Goal: Task Accomplishment & Management: Complete application form

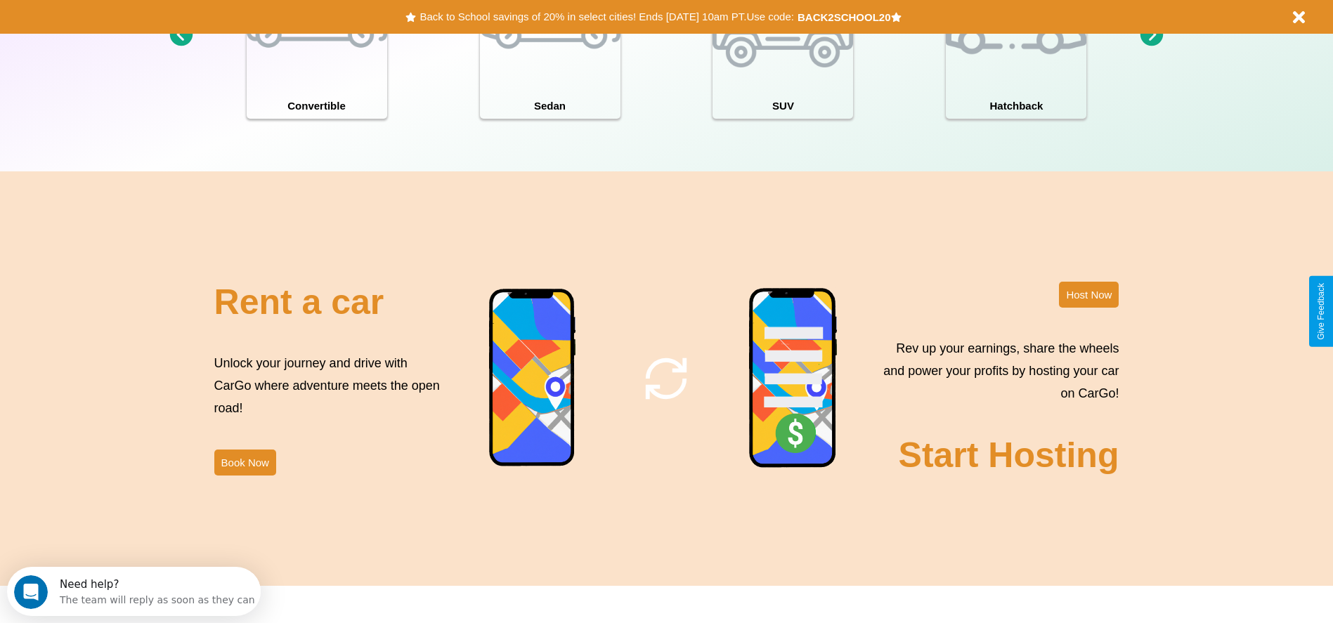
scroll to position [2016, 0]
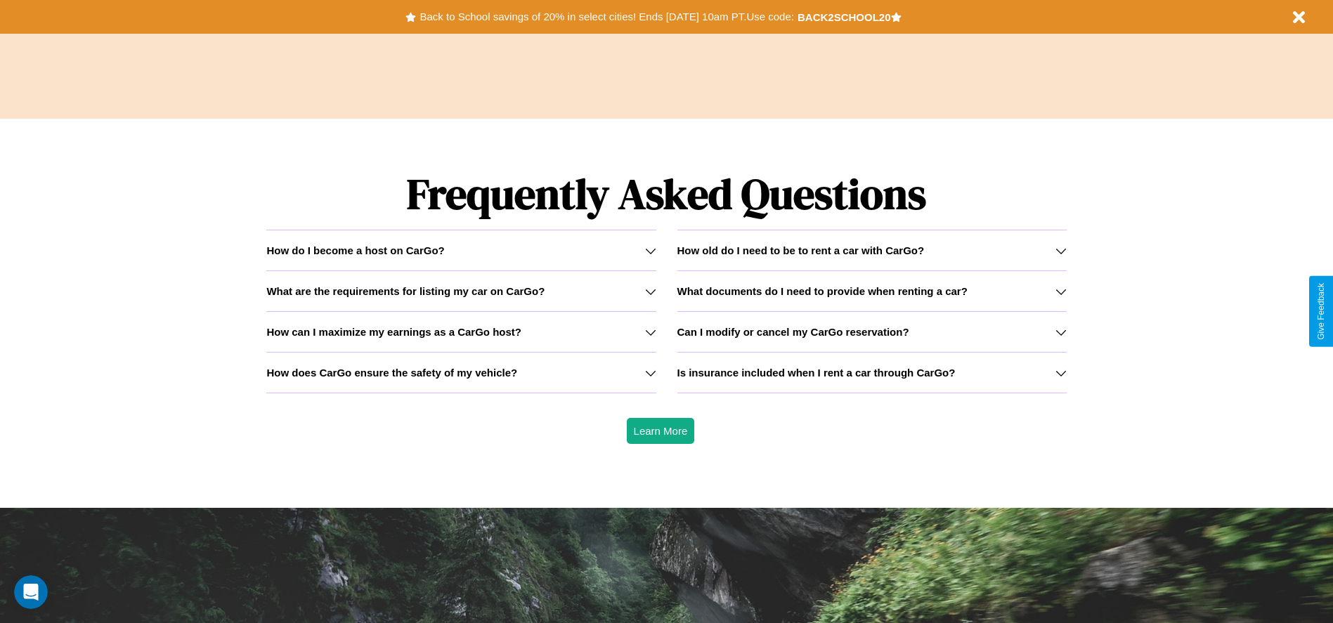
click at [871, 372] on h3 "Is insurance included when I rent a car through CarGo?" at bounding box center [816, 373] width 278 height 12
click at [871, 291] on h3 "What documents do I need to provide when renting a car?" at bounding box center [822, 291] width 290 height 12
click at [461, 250] on div "How do I become a host on CarGo?" at bounding box center [460, 251] width 389 height 12
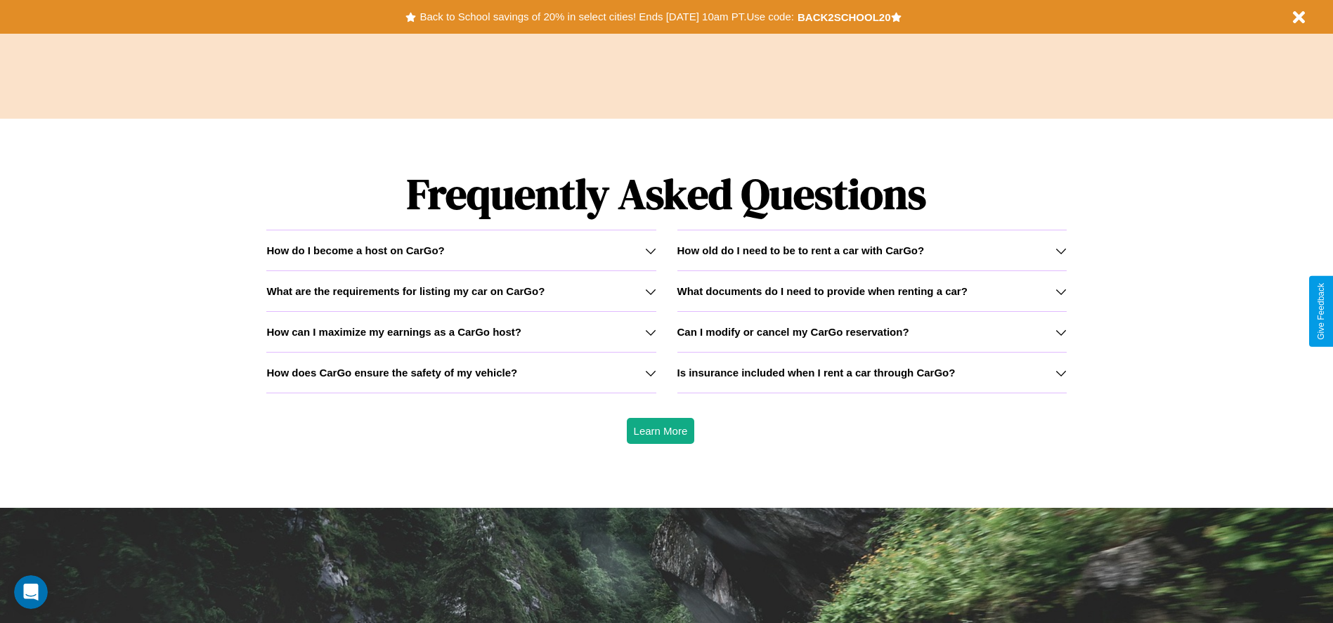
click at [461, 332] on h3 "How can I maximize my earnings as a CarGo host?" at bounding box center [393, 332] width 255 height 12
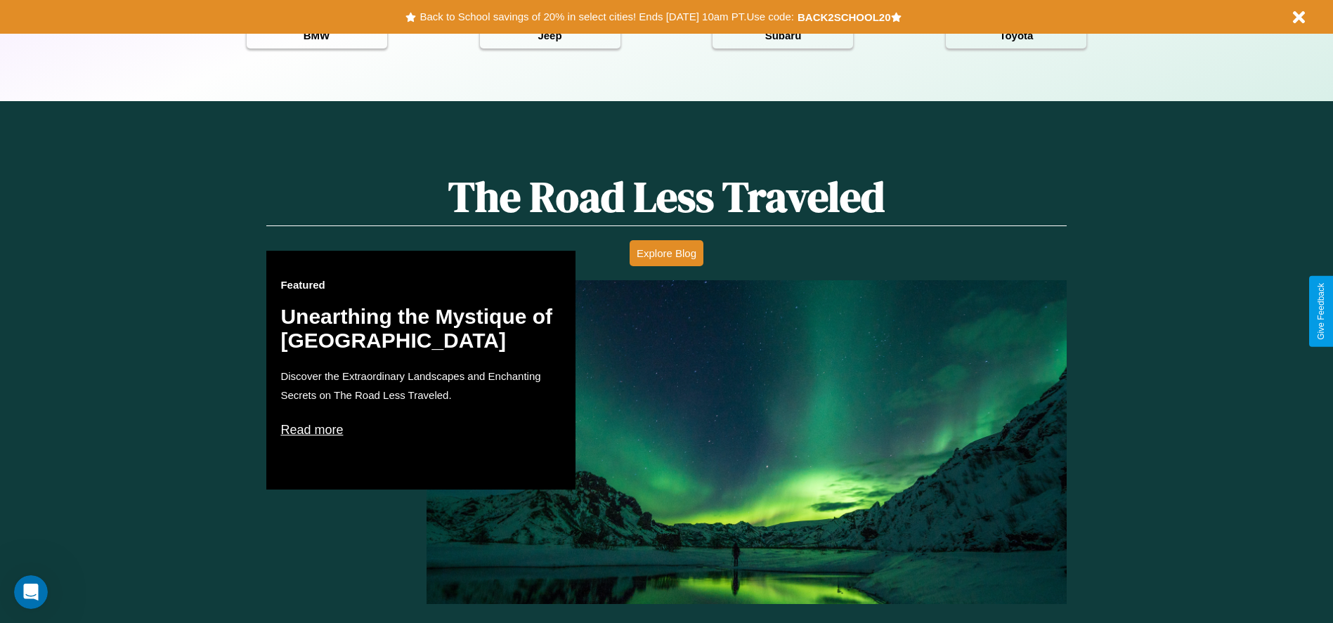
scroll to position [0, 0]
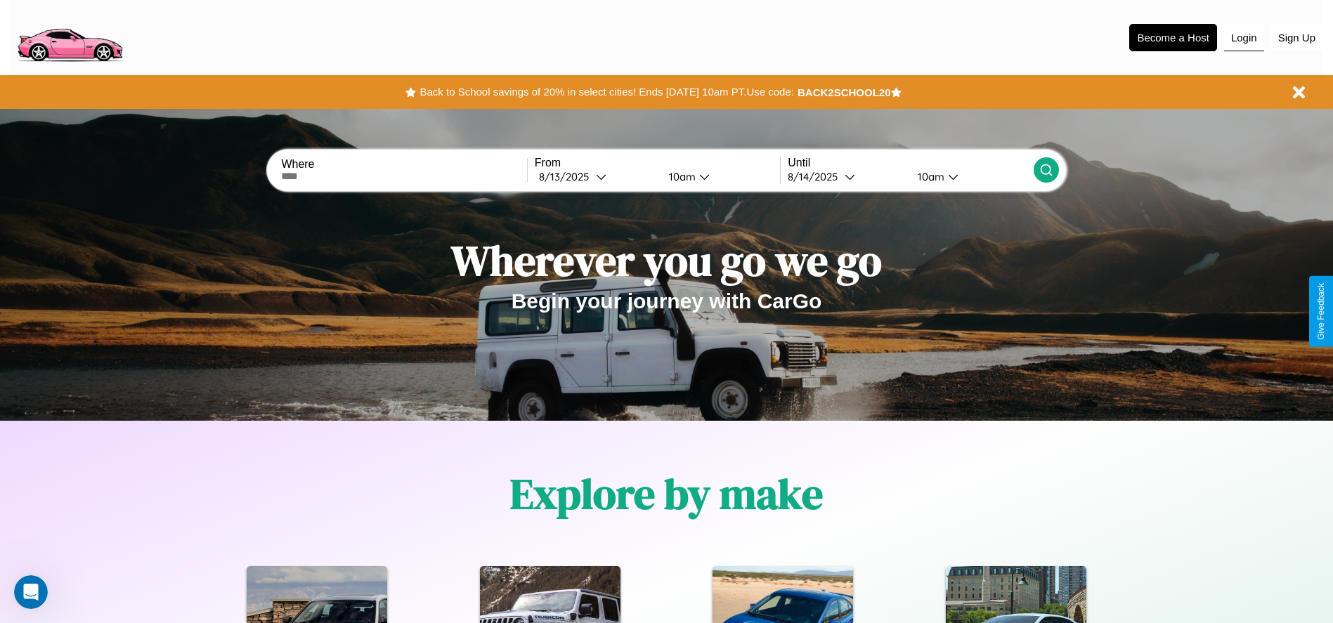
click at [1244, 37] on button "Login" at bounding box center [1244, 38] width 40 height 27
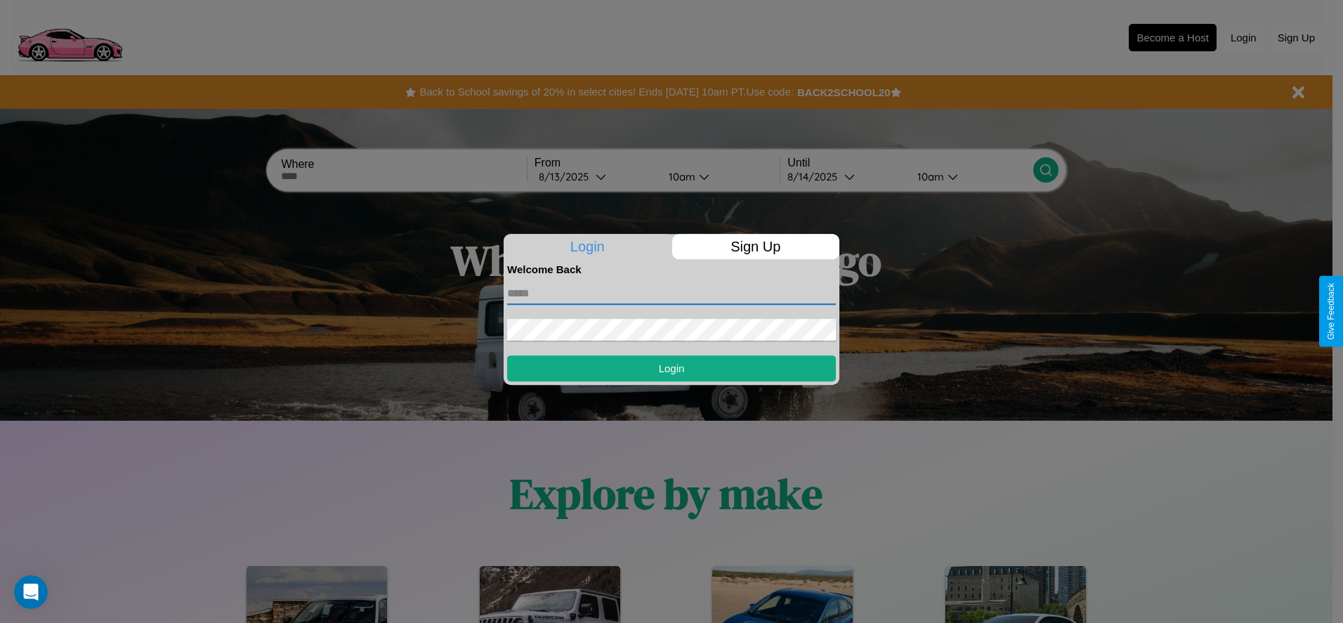
click at [672, 293] on input "text" at bounding box center [671, 293] width 329 height 22
type input "**********"
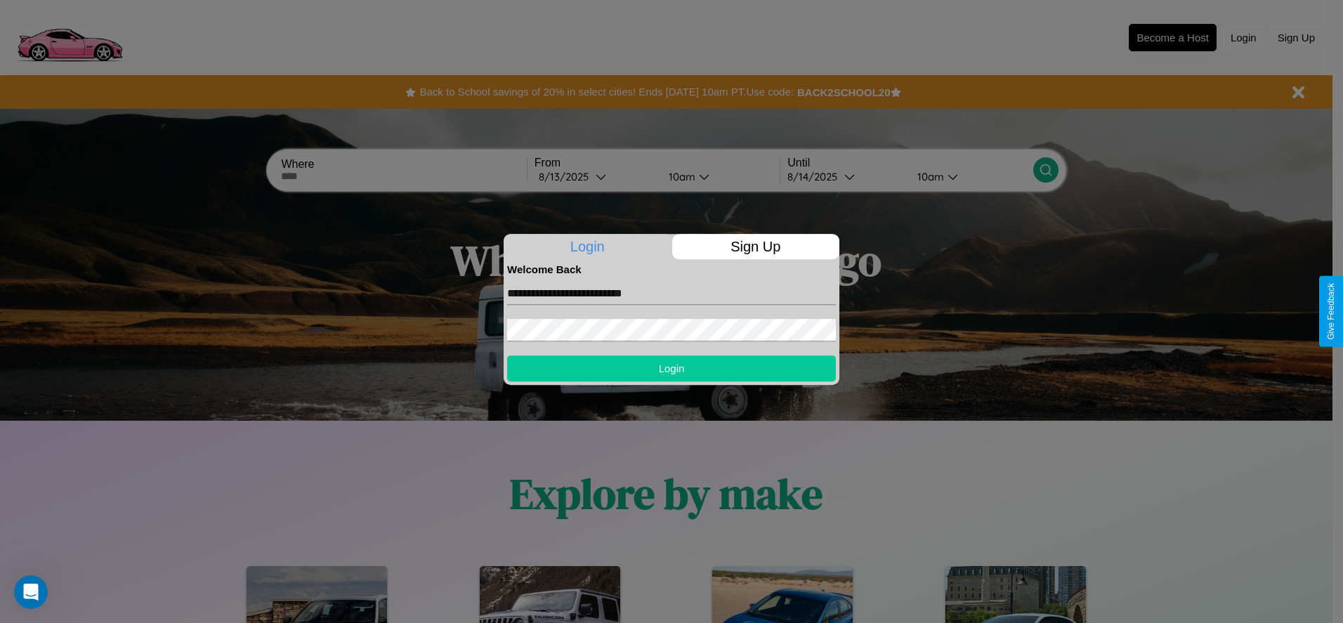
click at [672, 368] on button "Login" at bounding box center [671, 369] width 329 height 26
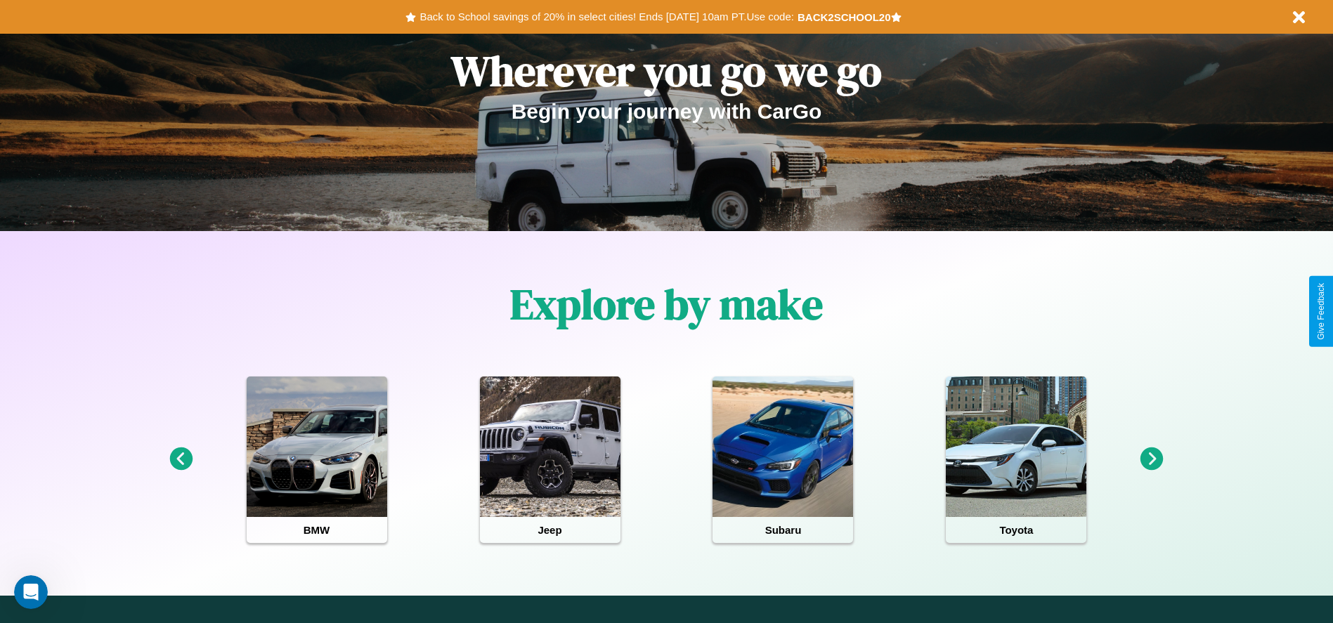
scroll to position [292, 0]
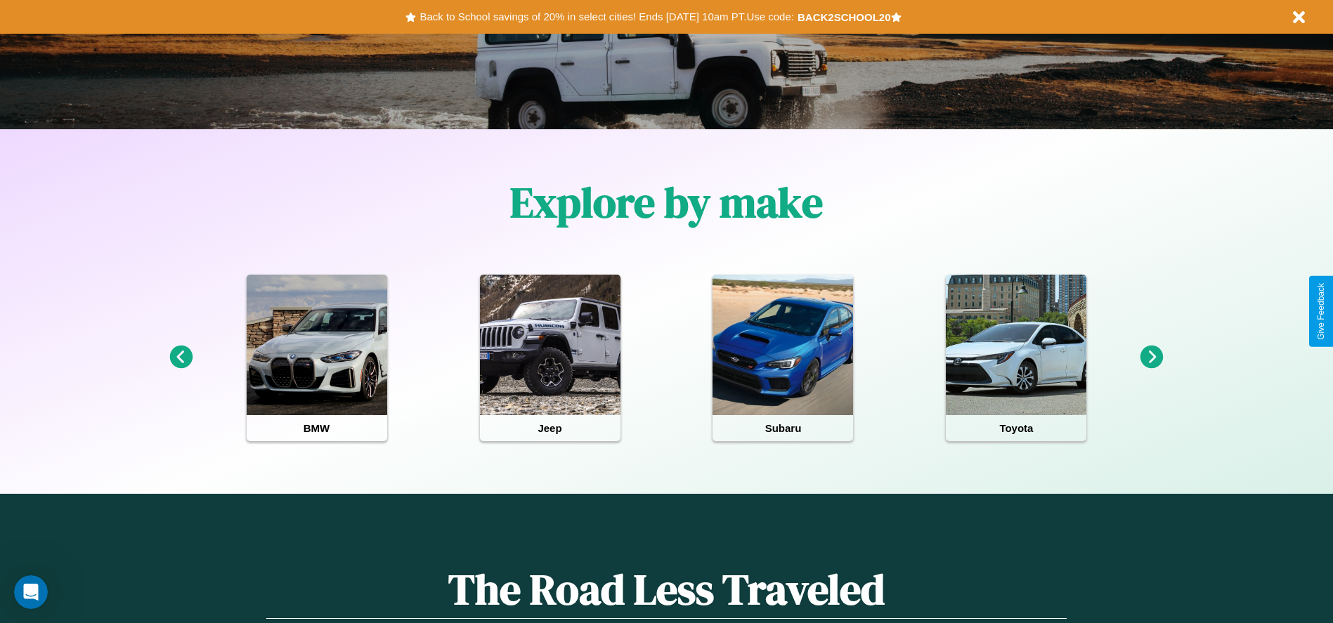
click at [1152, 358] on icon at bounding box center [1151, 357] width 23 height 23
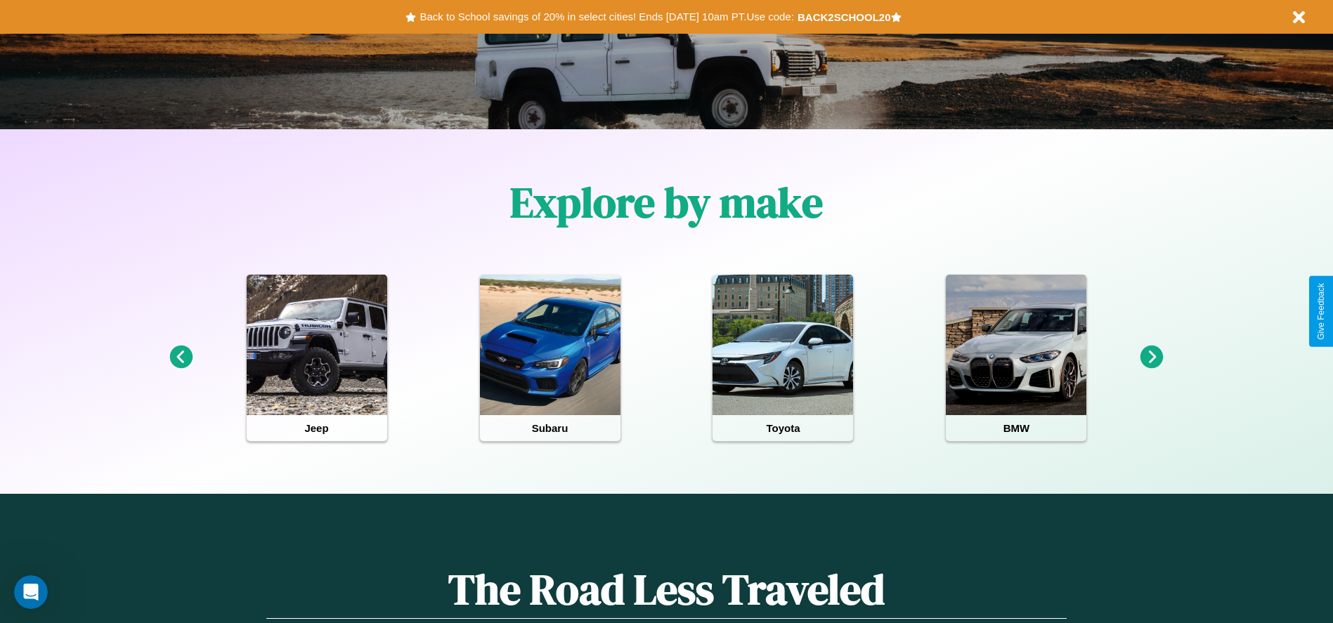
click at [1152, 358] on icon at bounding box center [1151, 357] width 23 height 23
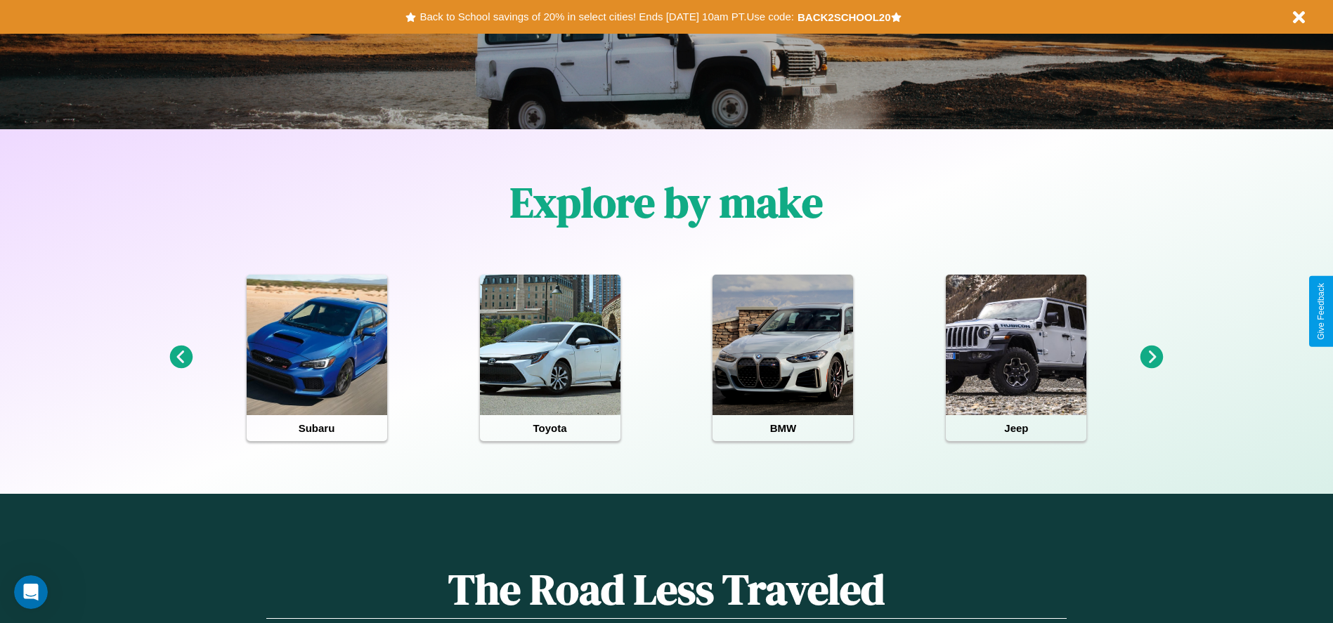
click at [1152, 358] on icon at bounding box center [1151, 357] width 23 height 23
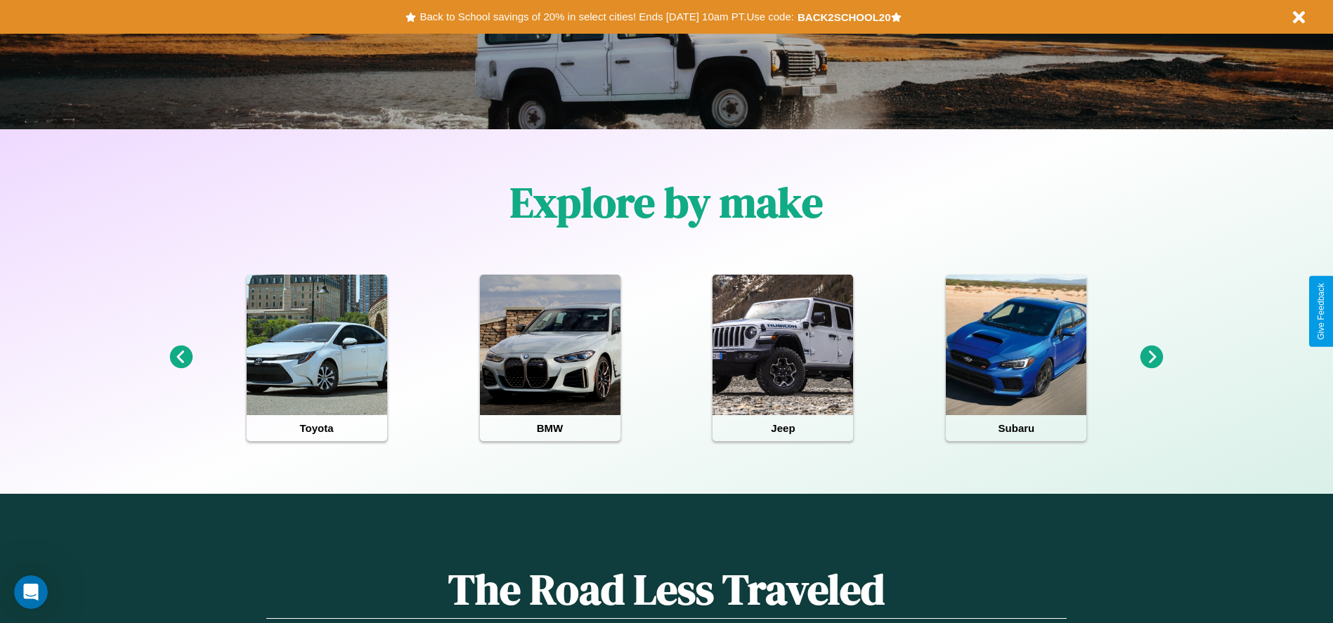
click at [1152, 358] on icon at bounding box center [1151, 357] width 23 height 23
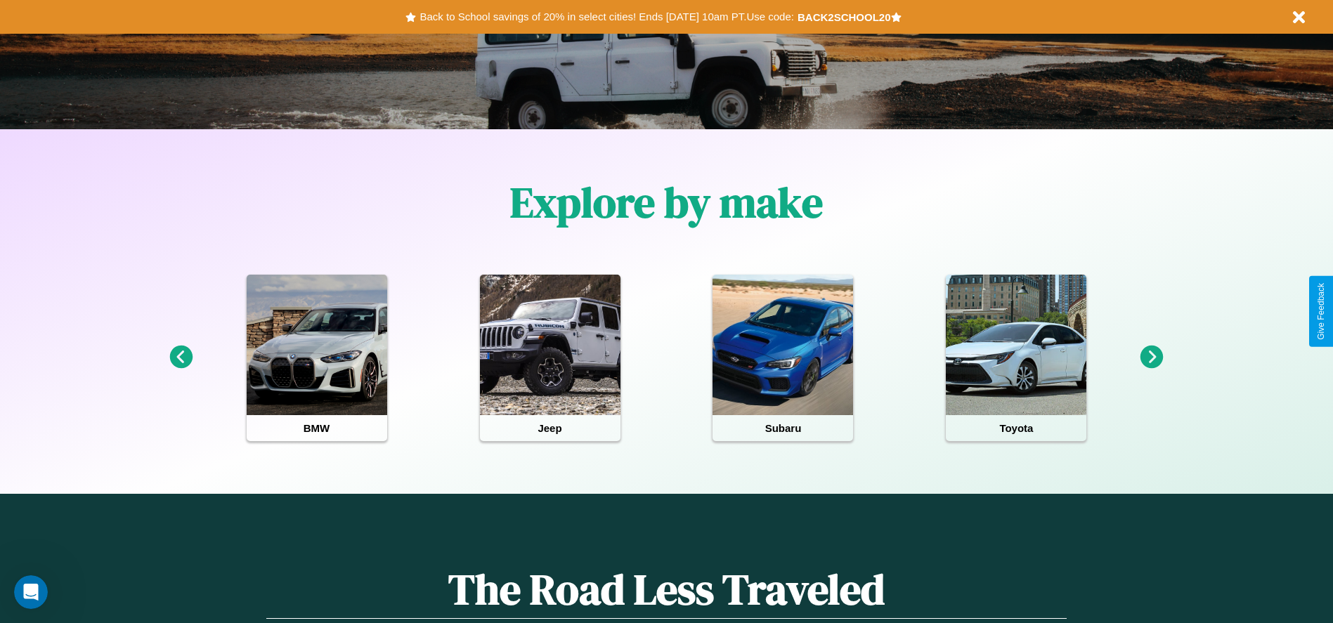
scroll to position [0, 0]
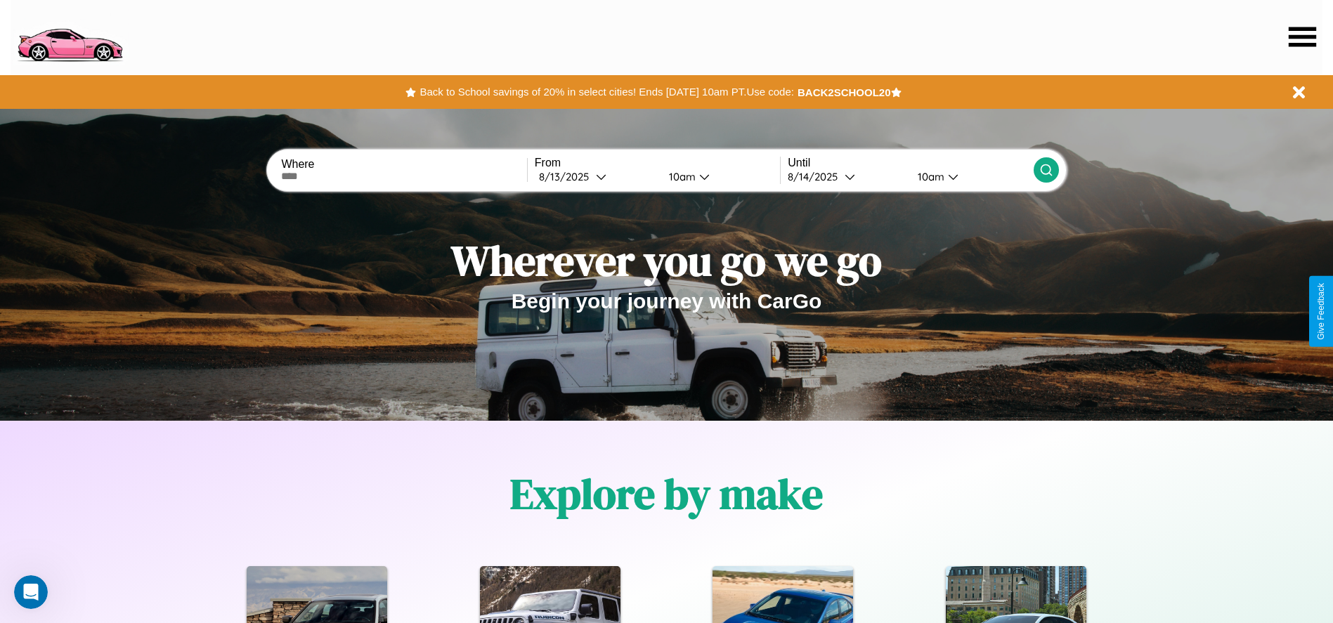
click at [1302, 37] on icon at bounding box center [1302, 37] width 27 height 20
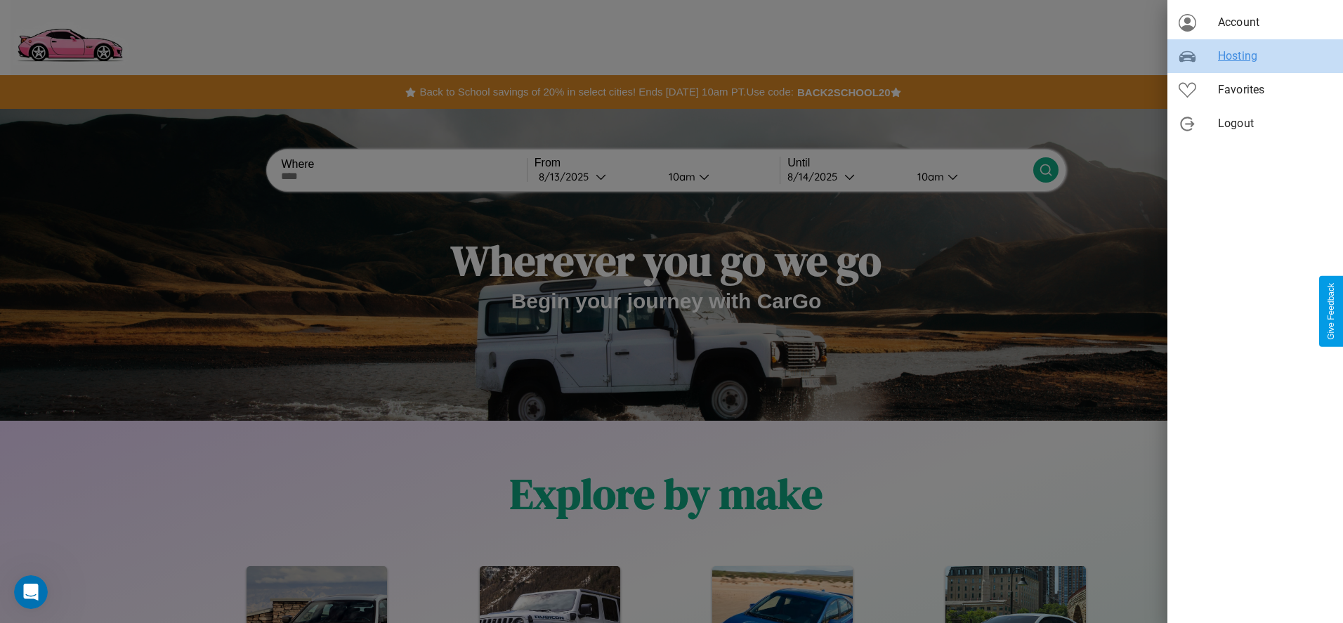
click at [1256, 56] on span "Hosting" at bounding box center [1275, 56] width 114 height 17
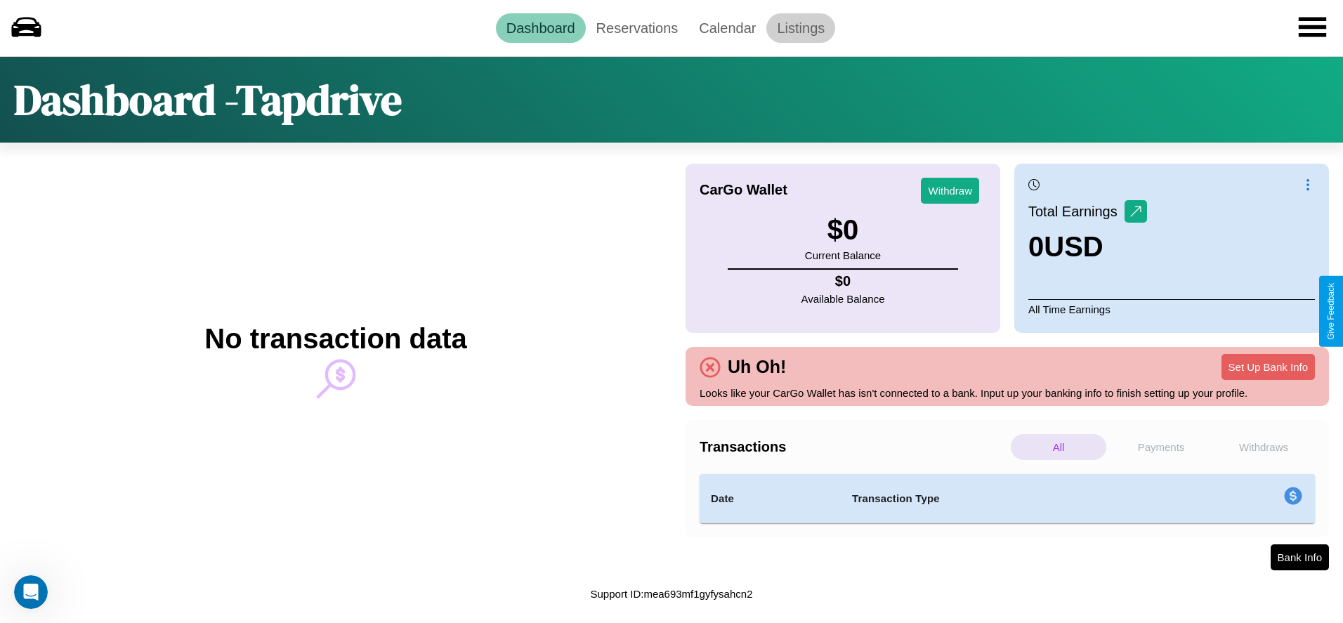
click at [801, 27] on link "Listings" at bounding box center [801, 28] width 69 height 30
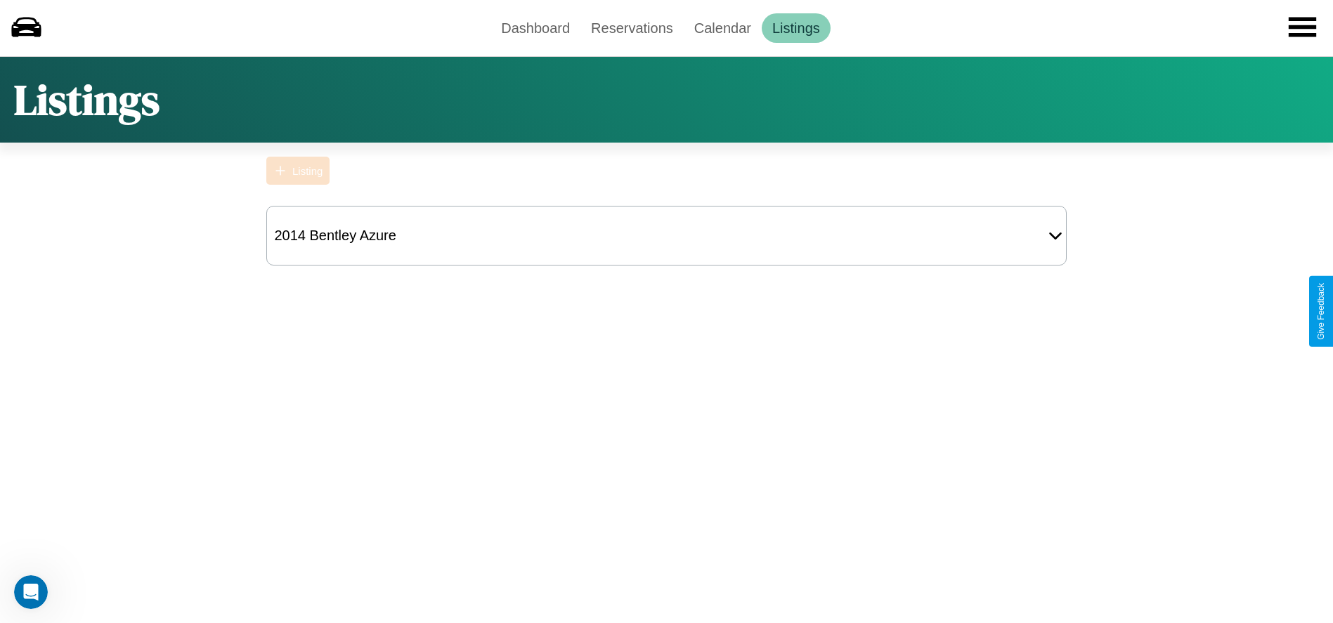
click at [298, 171] on div "Listing" at bounding box center [307, 171] width 30 height 12
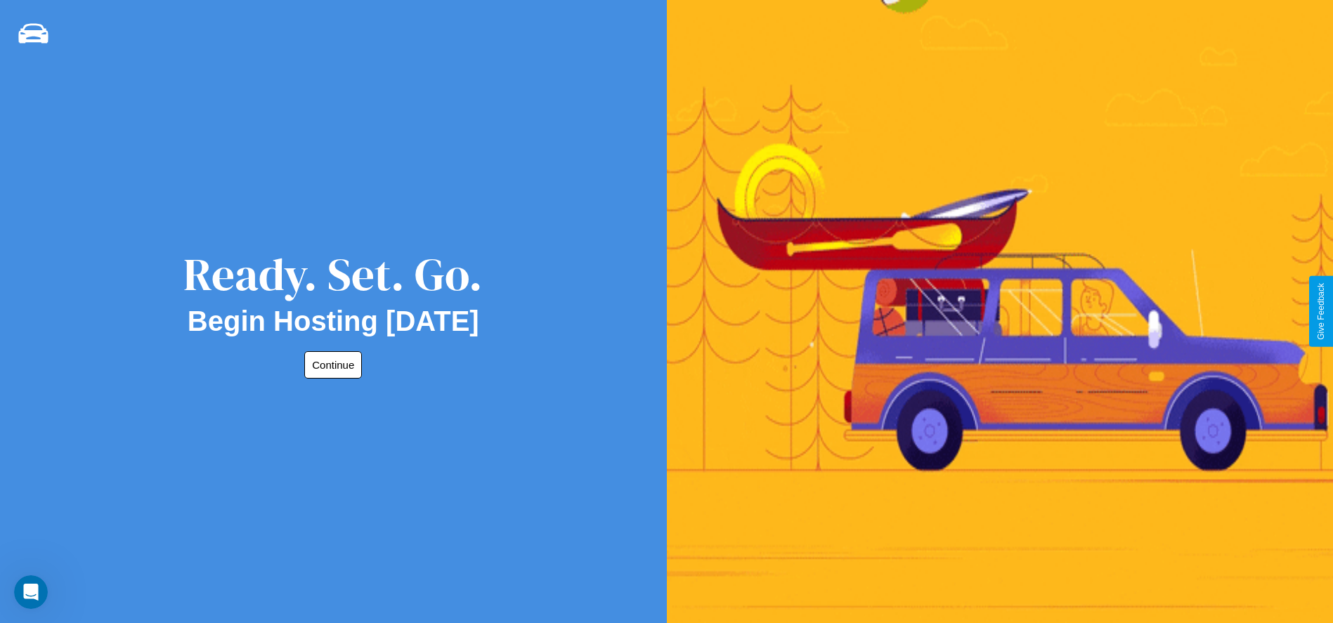
click at [330, 365] on button "Continue" at bounding box center [333, 364] width 58 height 27
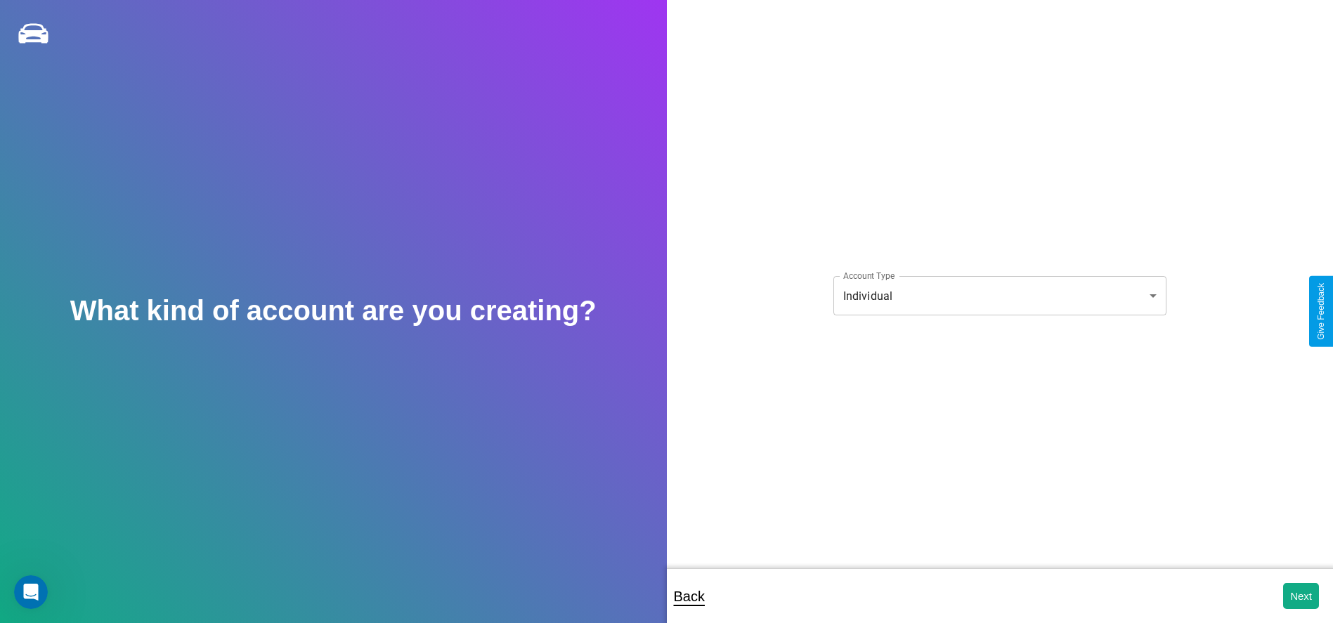
click at [999, 296] on body "**********" at bounding box center [666, 321] width 1333 height 642
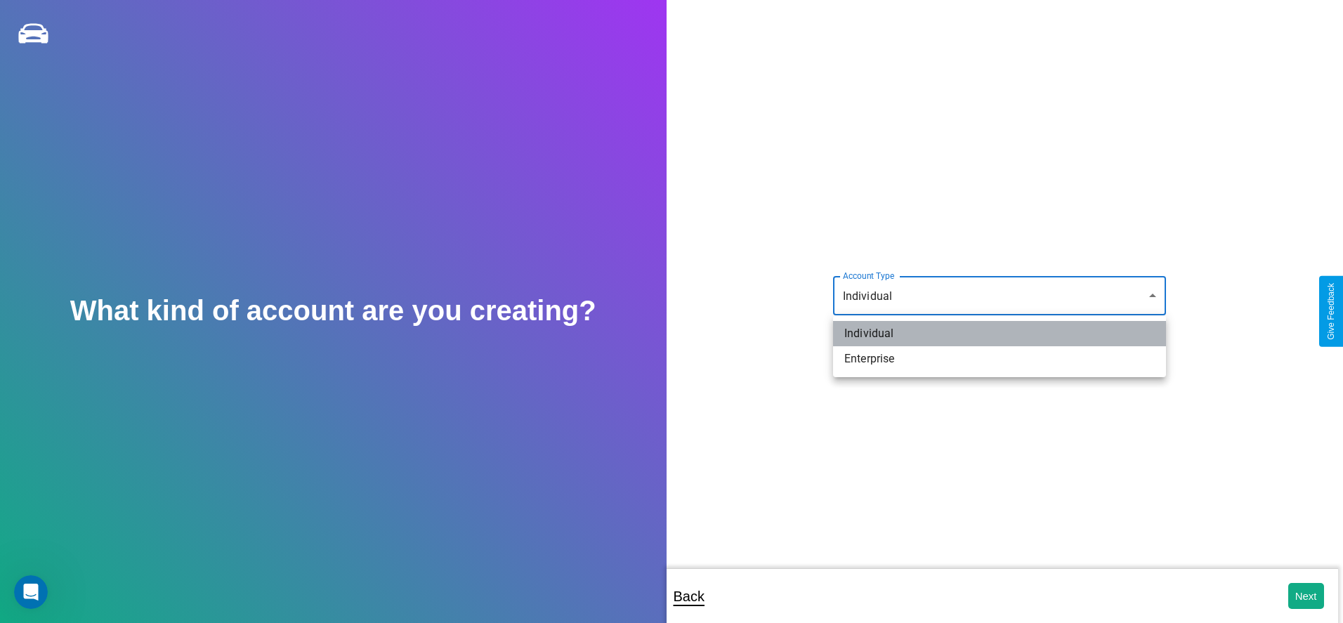
click at [1000, 334] on li "Individual" at bounding box center [999, 333] width 333 height 25
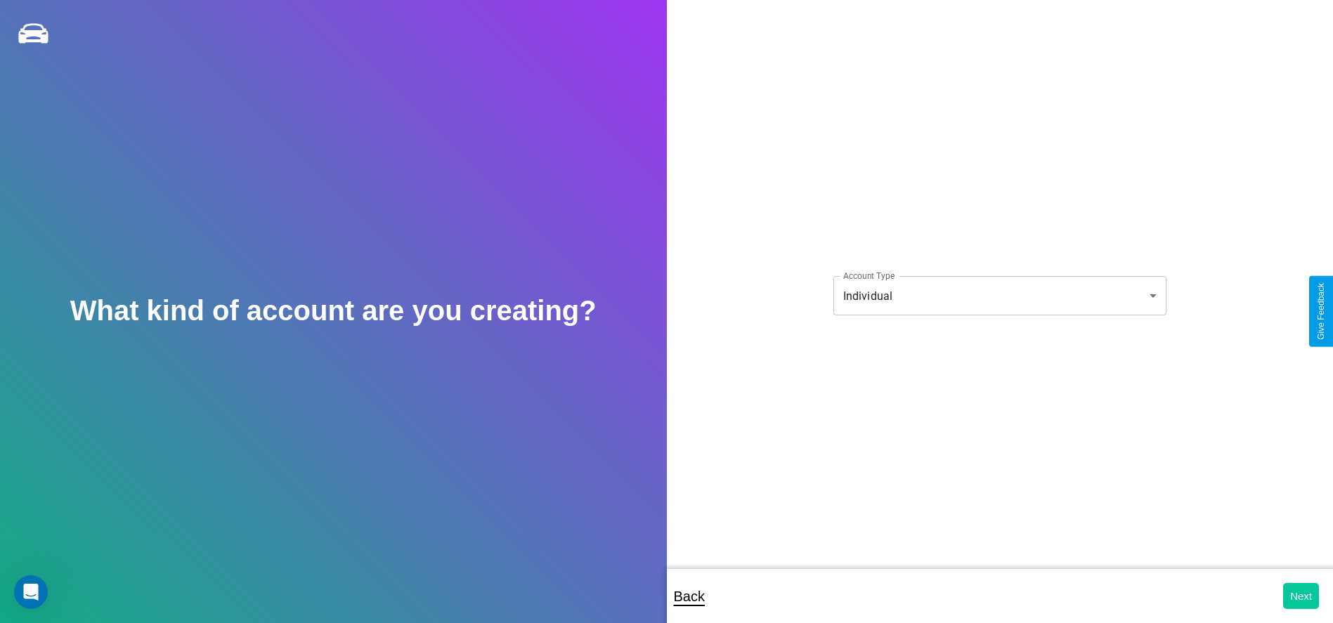
click at [1301, 596] on button "Next" at bounding box center [1301, 596] width 36 height 26
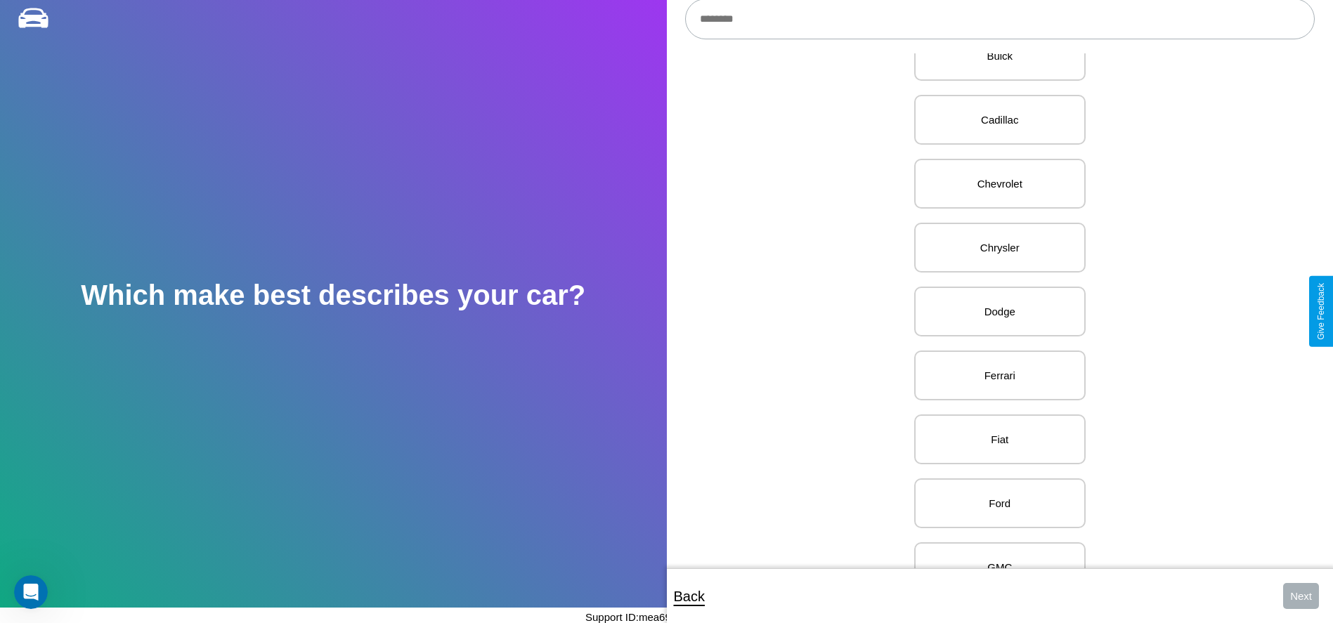
scroll to position [427, 0]
click at [994, 311] on p "Dodge" at bounding box center [1000, 310] width 141 height 19
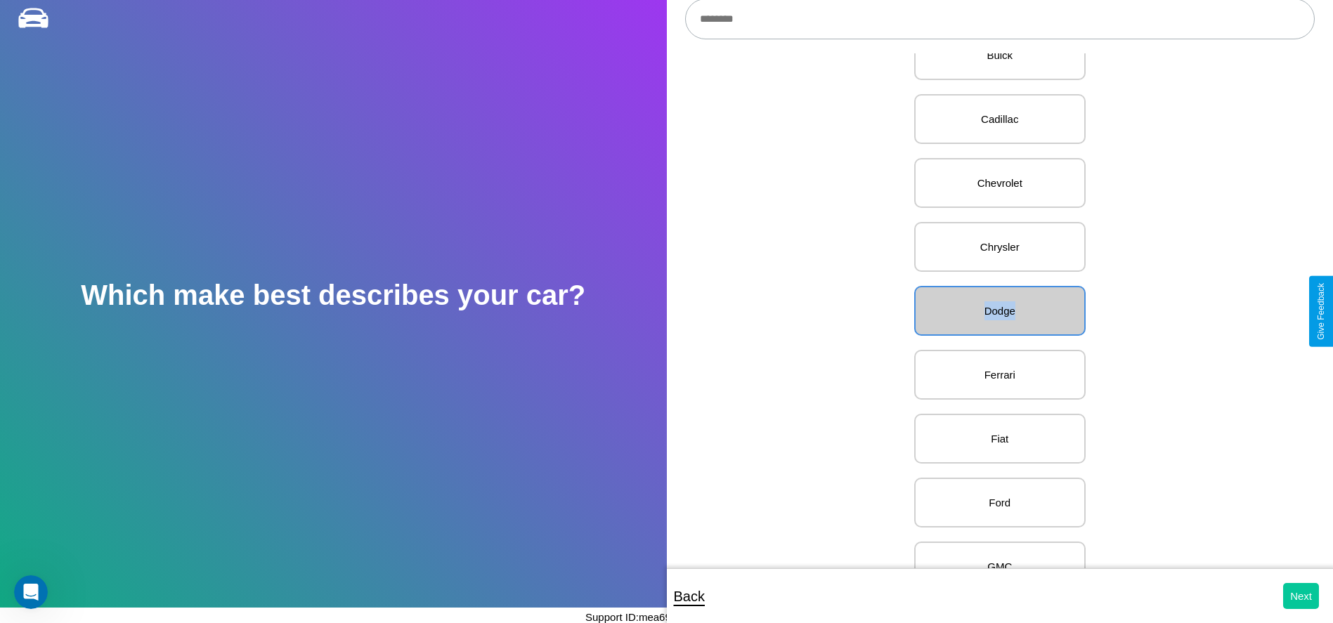
click at [1301, 596] on button "Next" at bounding box center [1301, 596] width 36 height 26
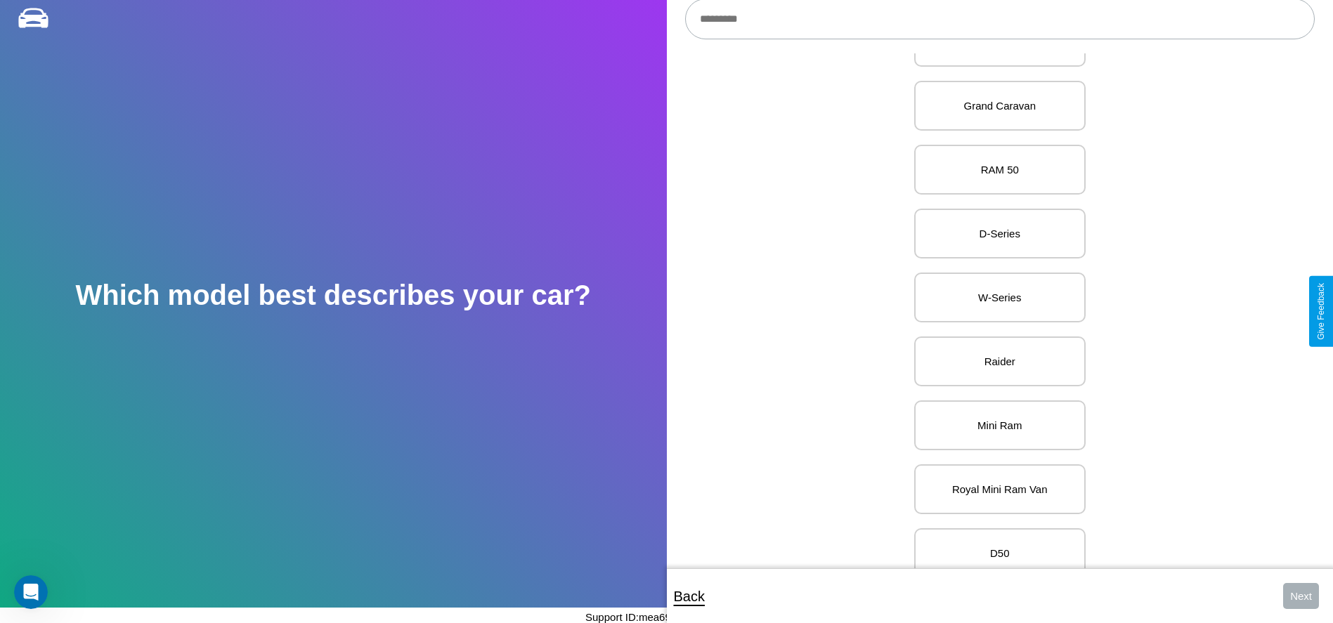
scroll to position [2793, 0]
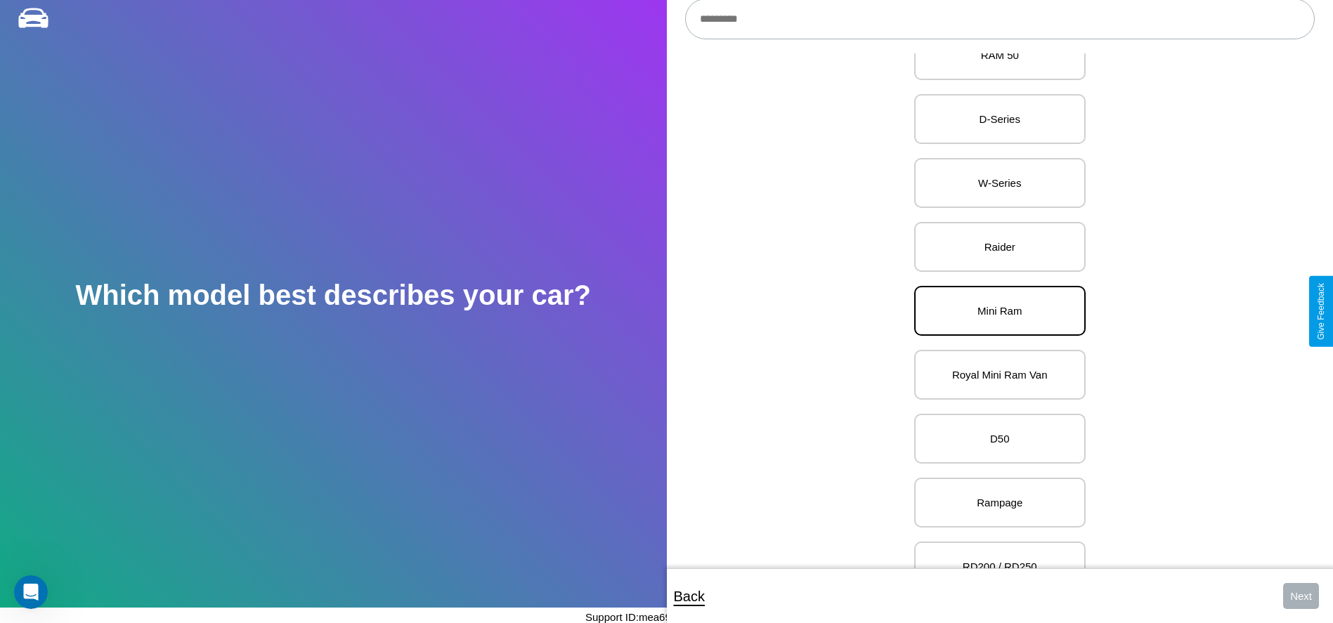
click at [994, 311] on p "Mini Ram" at bounding box center [1000, 310] width 141 height 19
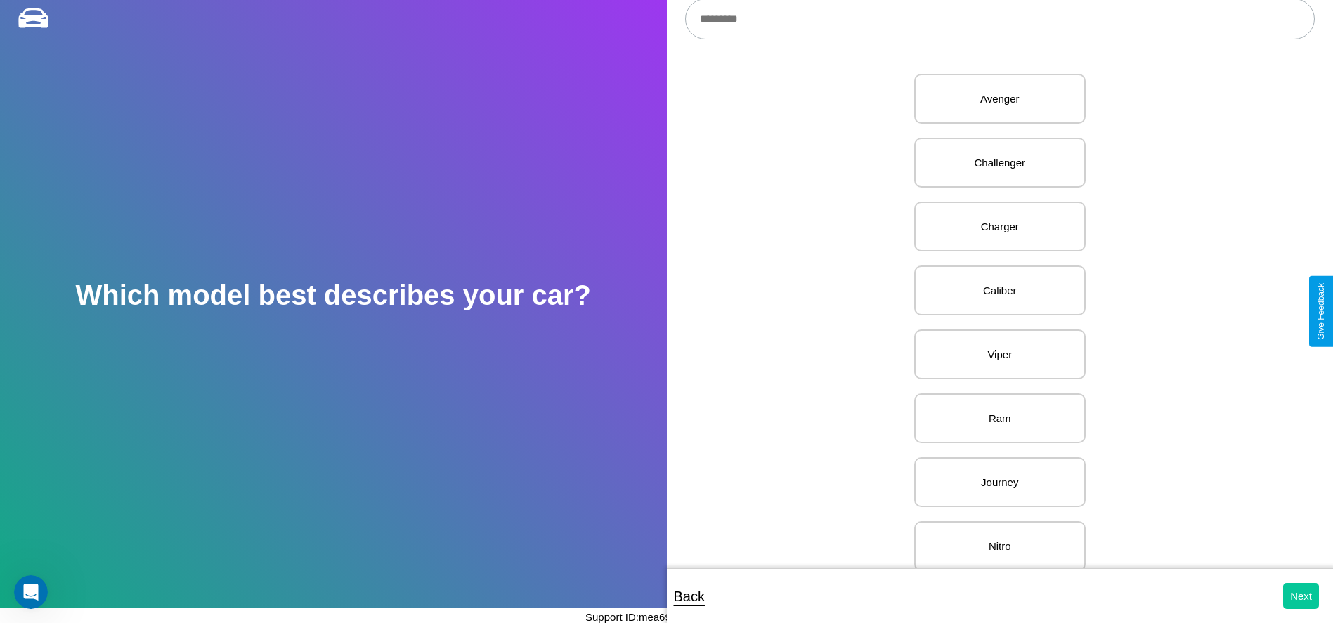
click at [1301, 596] on button "Next" at bounding box center [1301, 596] width 36 height 26
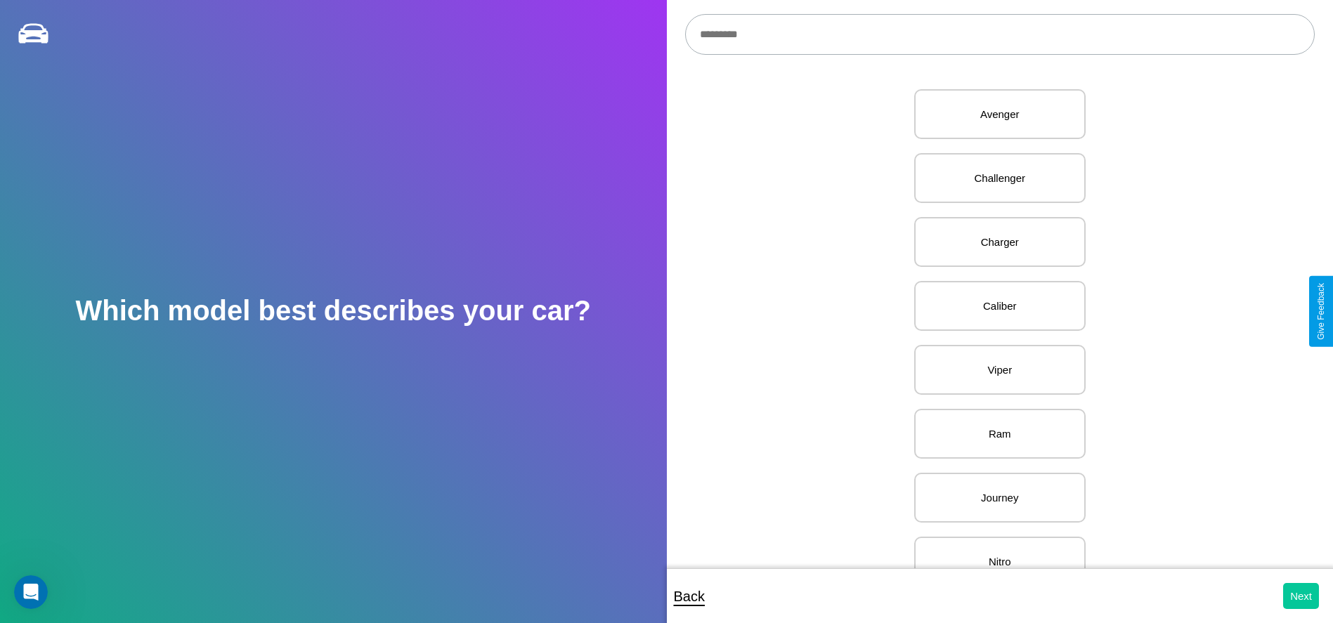
select select "*****"
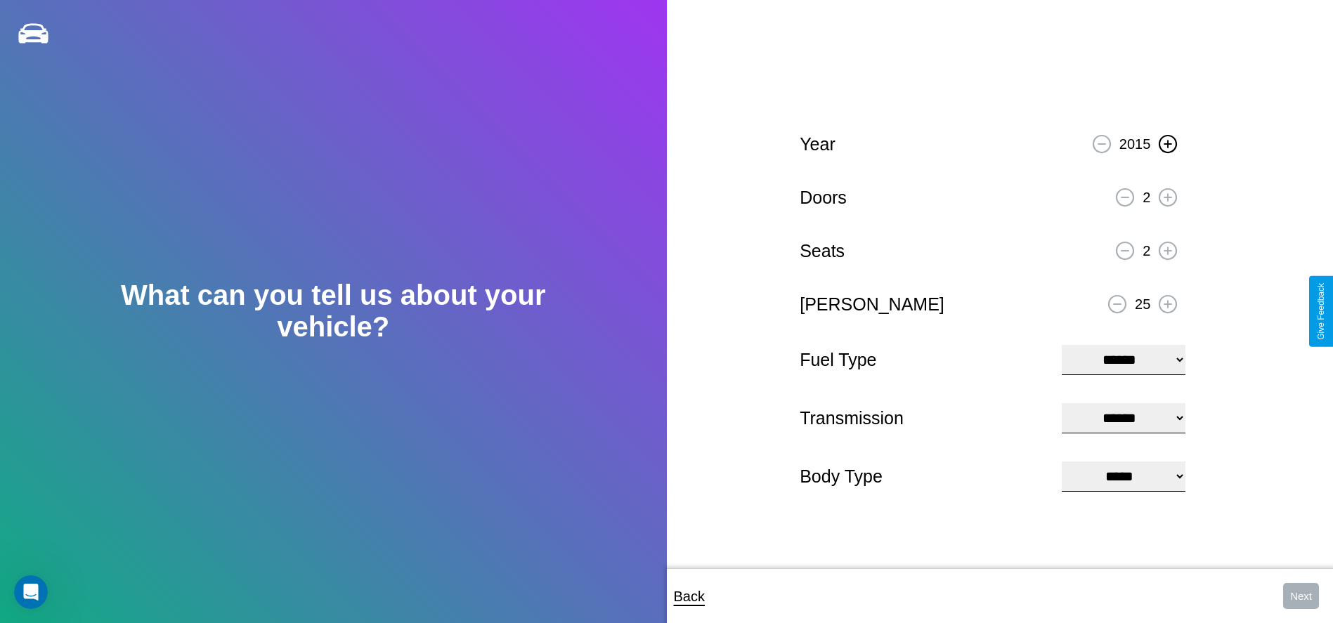
click at [1168, 142] on icon at bounding box center [1168, 144] width 8 height 8
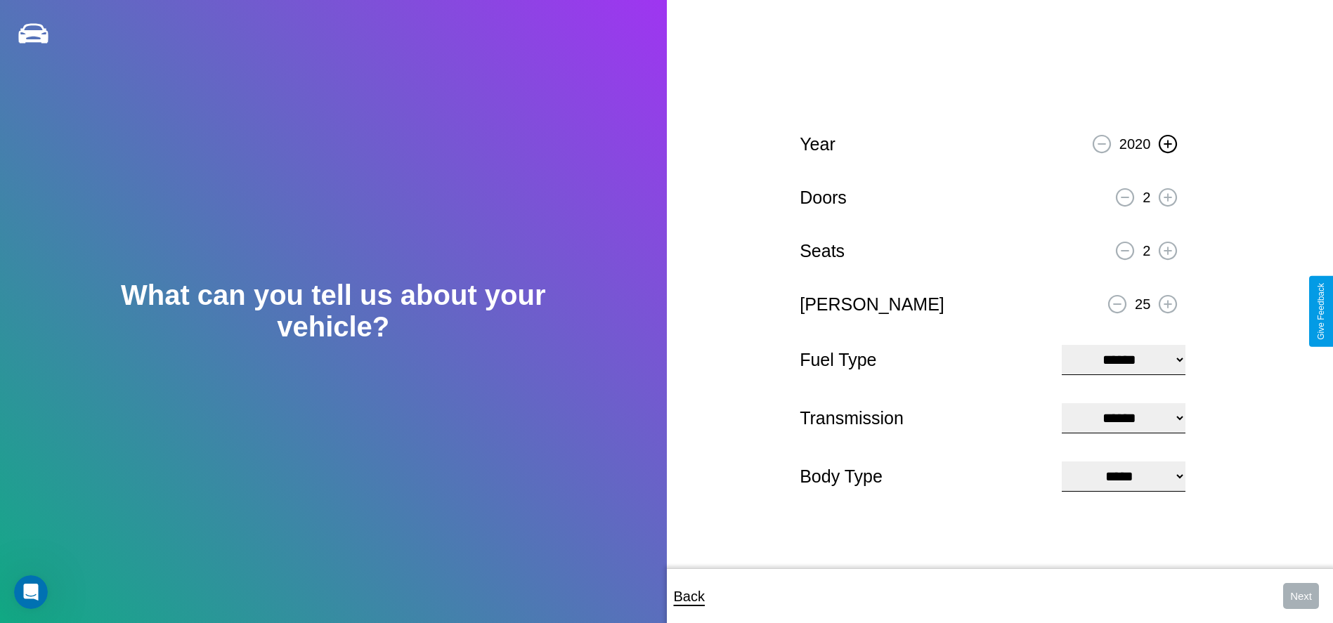
click at [1168, 142] on icon at bounding box center [1168, 144] width 8 height 8
click at [1168, 195] on icon at bounding box center [1168, 197] width 8 height 8
click at [1168, 249] on icon at bounding box center [1168, 251] width 8 height 8
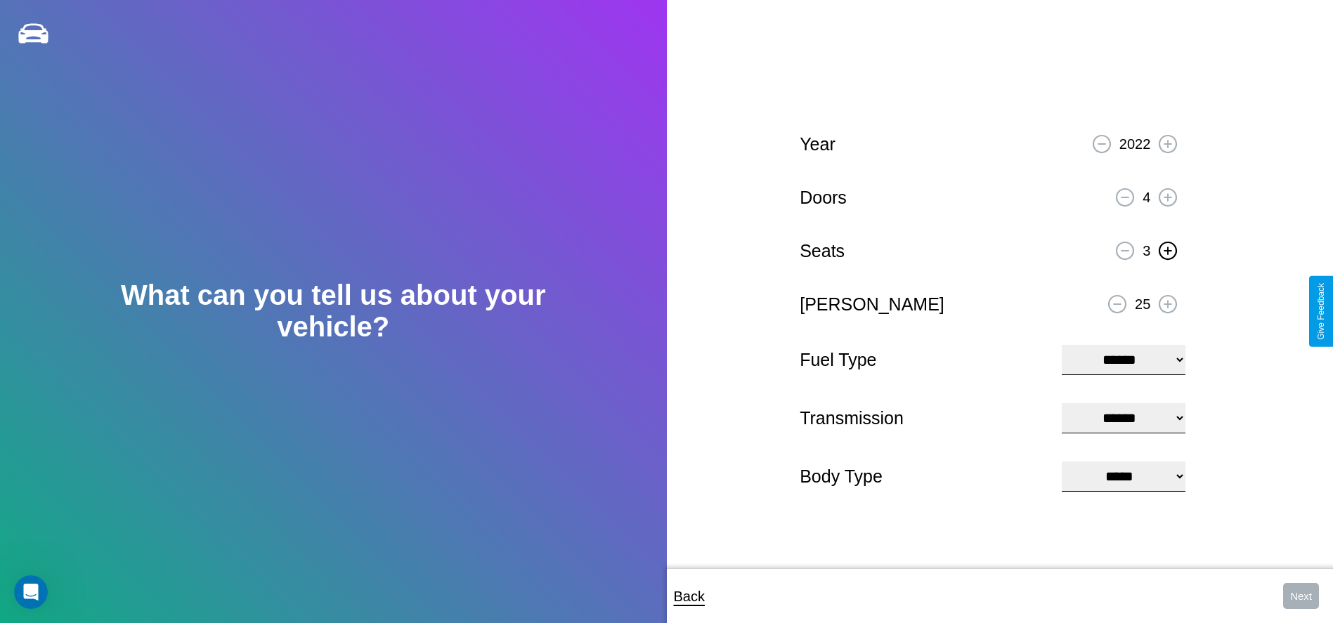
click at [1168, 249] on icon at bounding box center [1168, 251] width 8 height 8
click at [1168, 302] on icon at bounding box center [1168, 304] width 8 height 8
click at [1124, 358] on select "**********" at bounding box center [1124, 360] width 124 height 30
select select "********"
click at [1124, 418] on select "****** ********* ******" at bounding box center [1124, 418] width 124 height 30
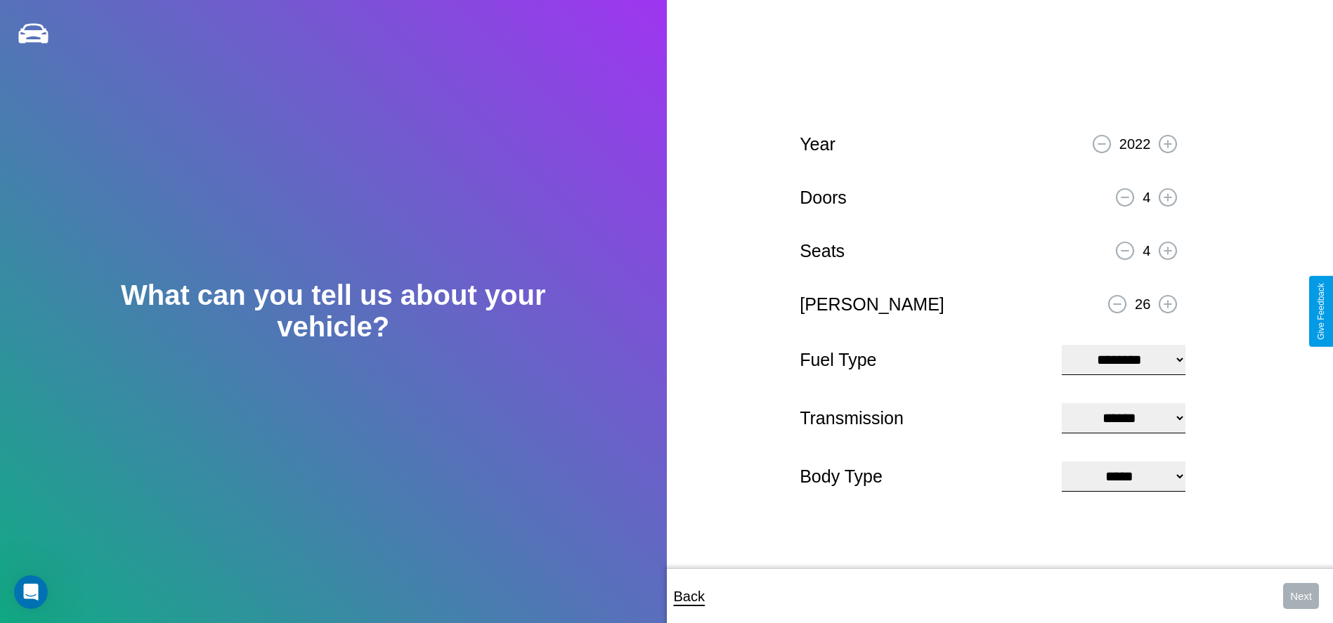
select select "*********"
click at [1124, 478] on select "**********" at bounding box center [1124, 477] width 124 height 30
select select "*********"
click at [1301, 596] on button "Next" at bounding box center [1301, 596] width 36 height 26
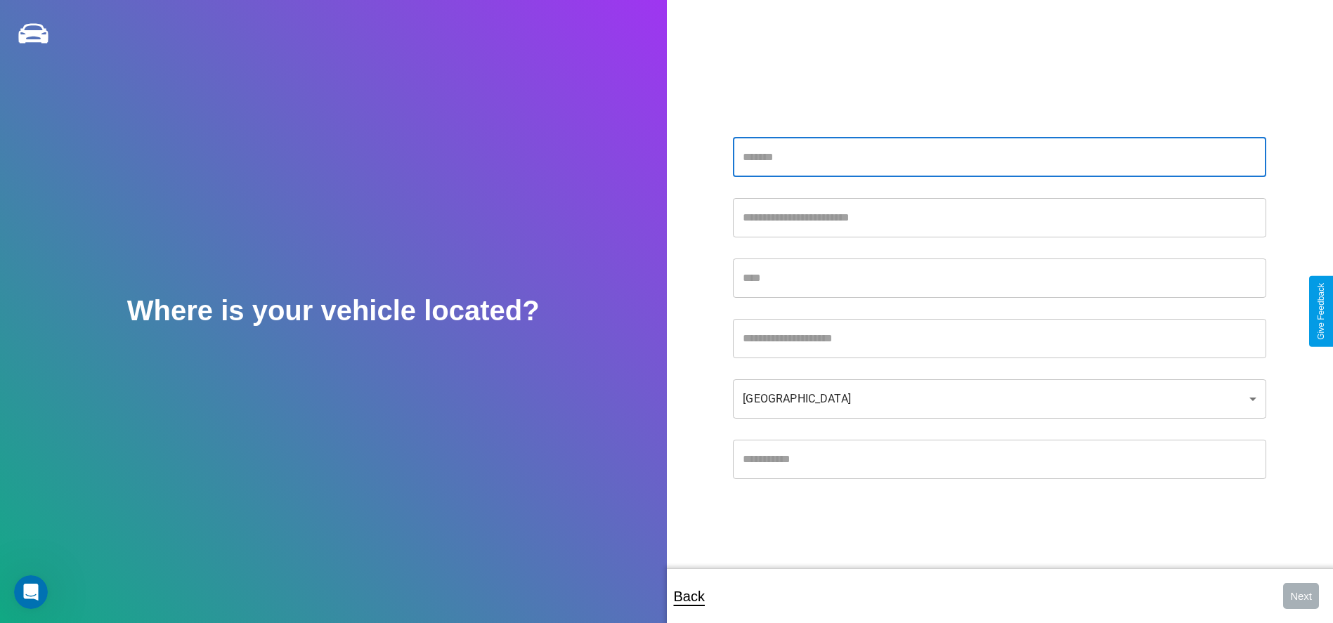
click at [999, 157] on input "text" at bounding box center [999, 157] width 533 height 39
type input "**********"
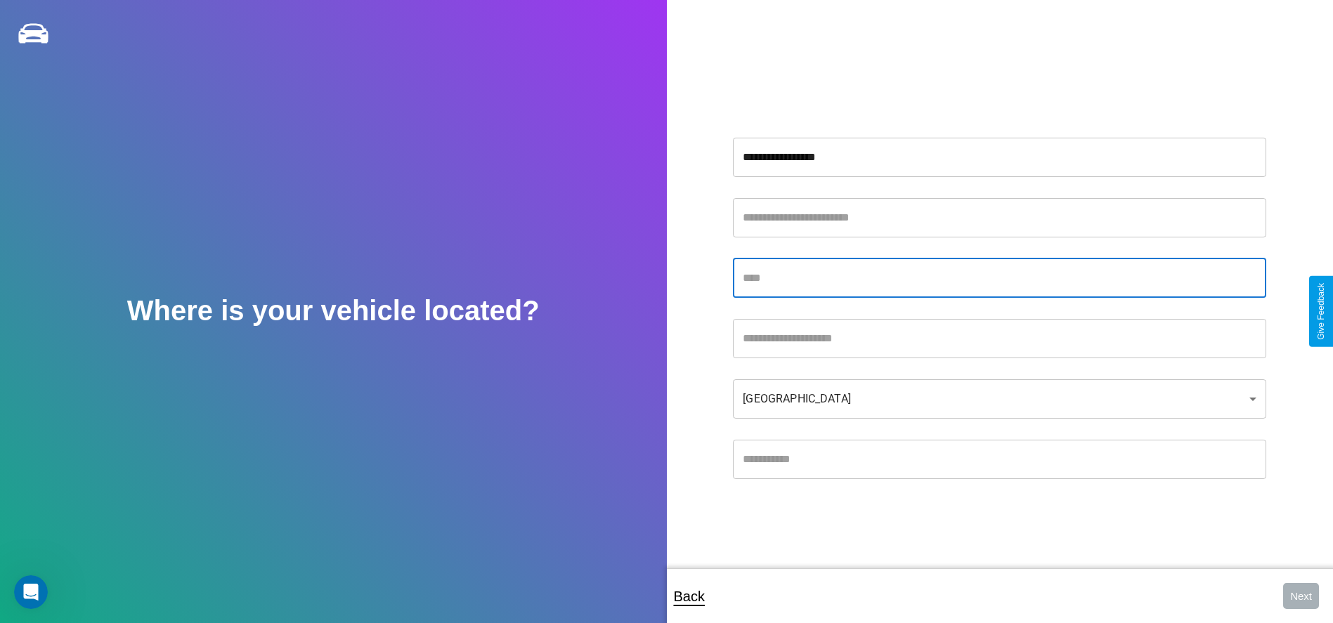
click at [999, 278] on input "text" at bounding box center [999, 278] width 533 height 39
type input "**********"
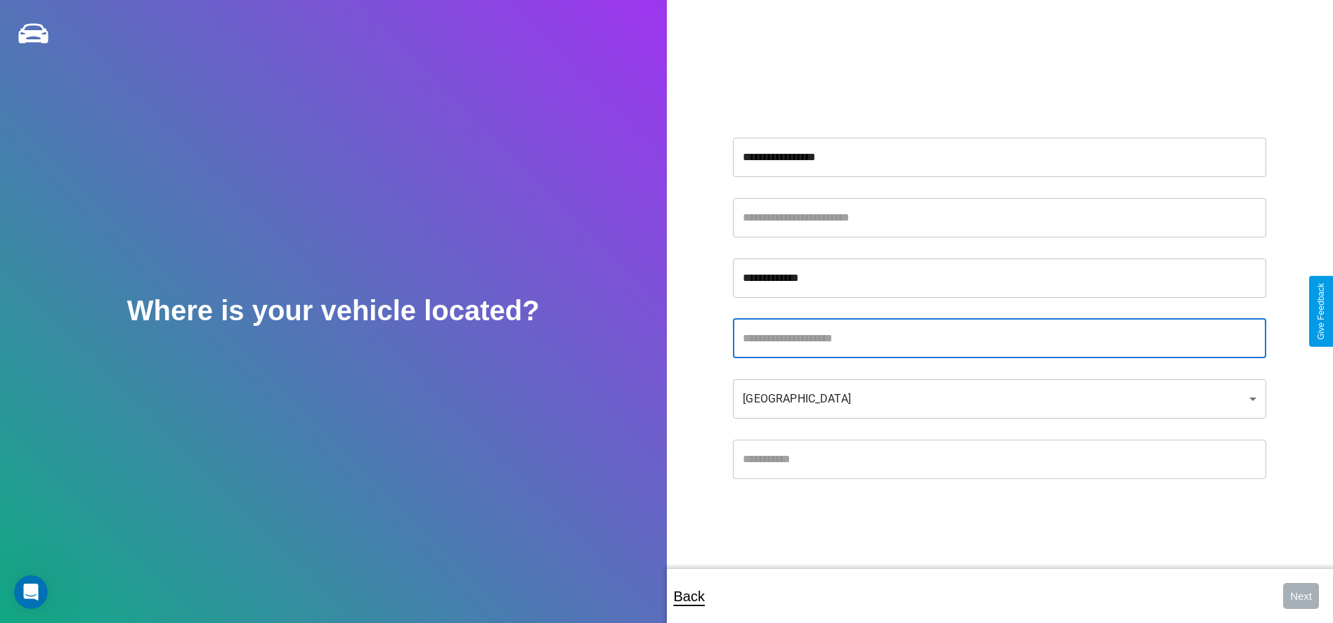
click at [999, 338] on input "text" at bounding box center [999, 338] width 533 height 39
type input "**********"
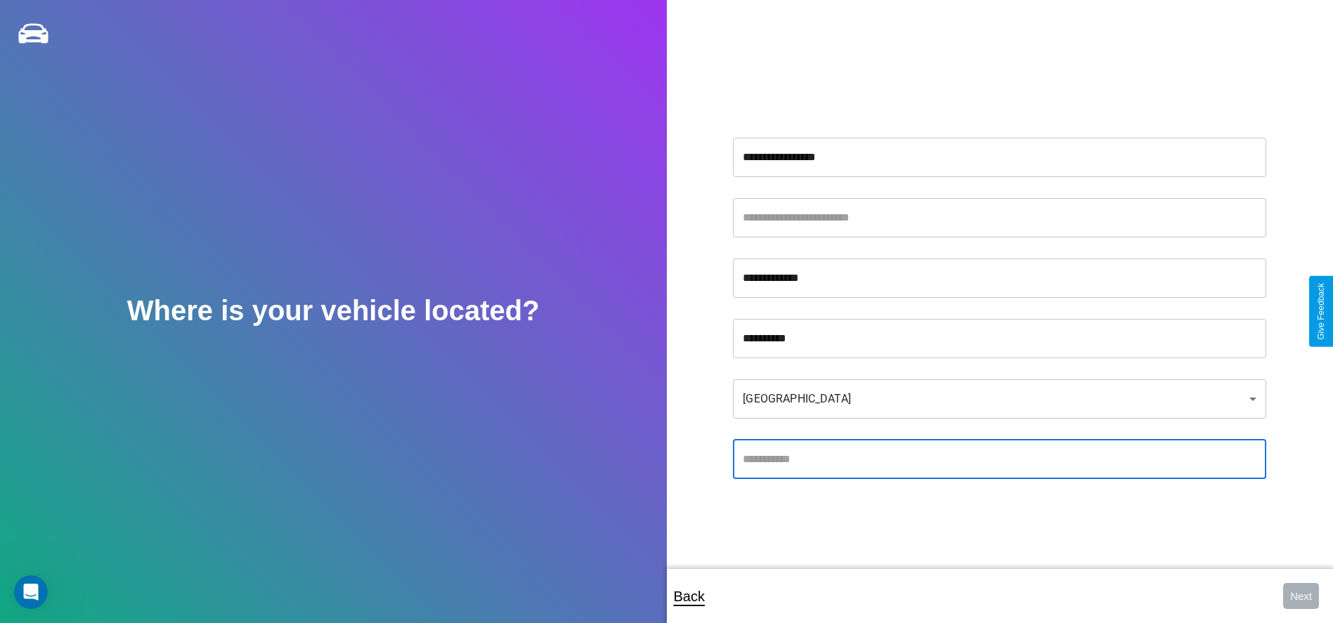
click at [999, 459] on input "text" at bounding box center [999, 459] width 533 height 39
type input "*****"
click at [999, 398] on body "**********" at bounding box center [666, 321] width 1333 height 642
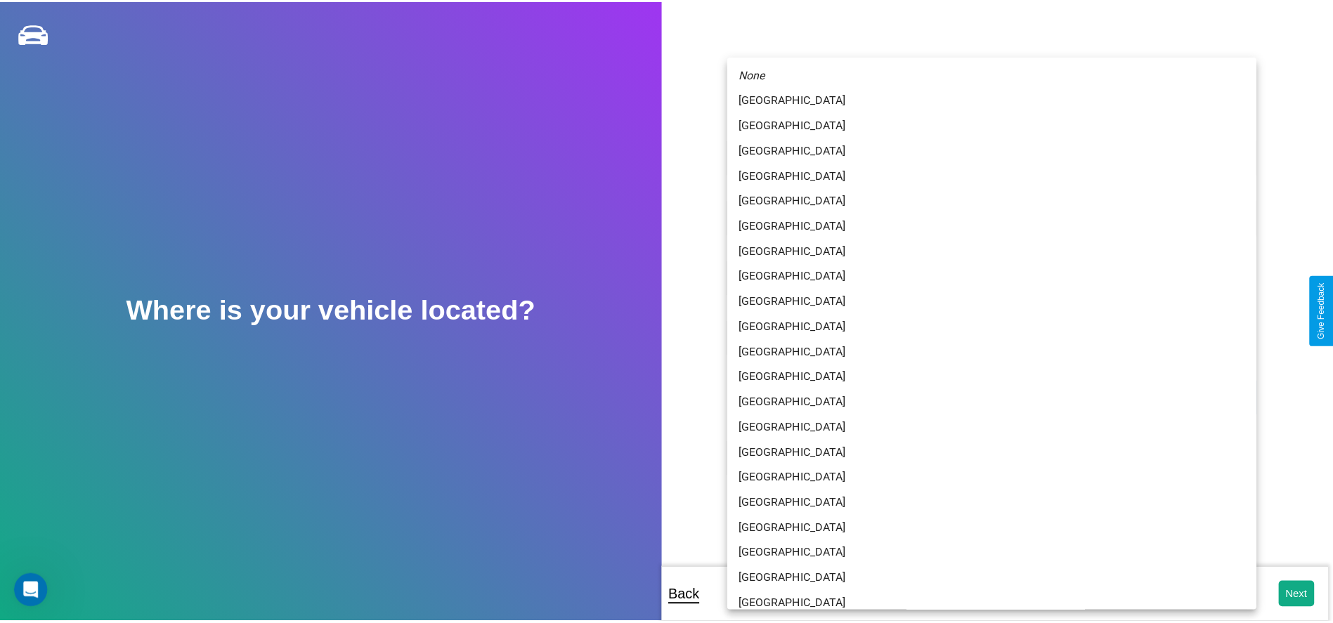
scroll to position [37, 0]
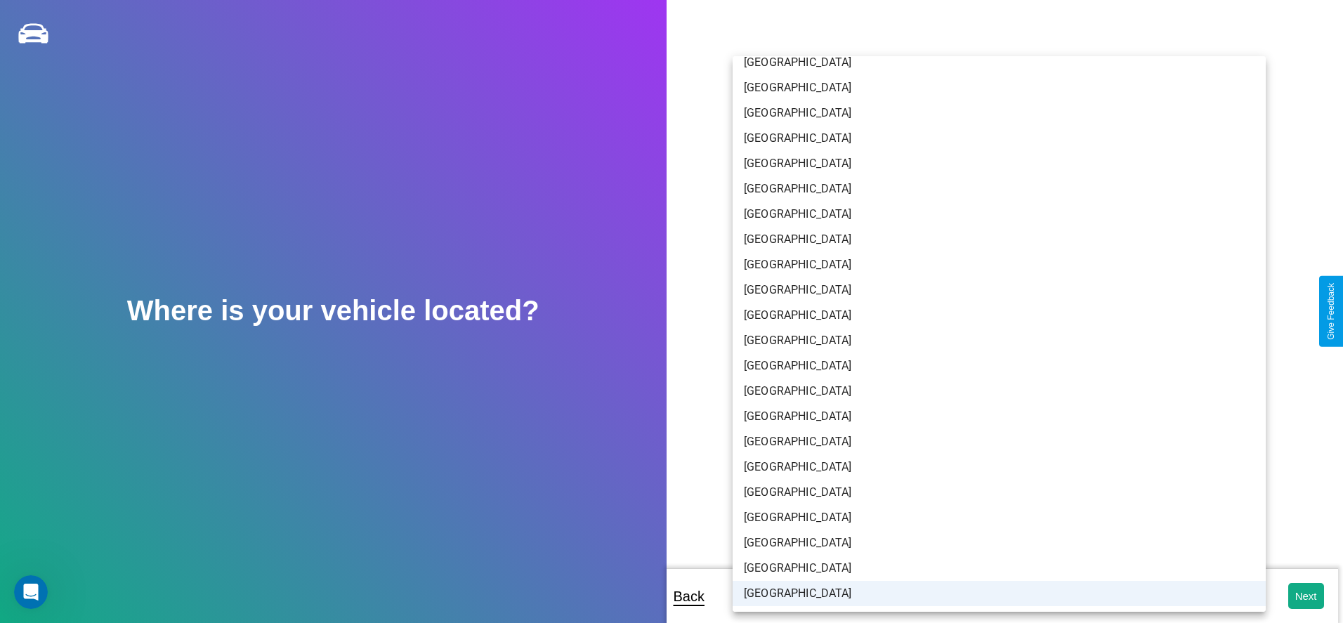
click at [994, 594] on li "[GEOGRAPHIC_DATA]" at bounding box center [999, 593] width 533 height 25
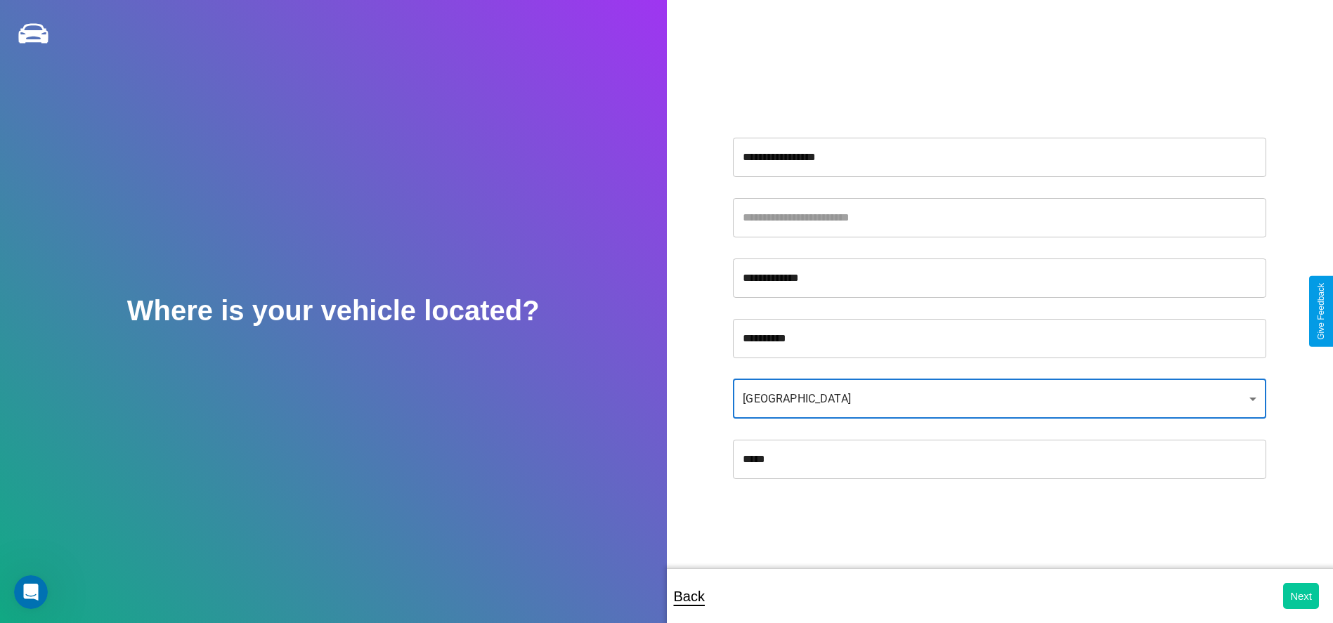
click at [1301, 596] on button "Next" at bounding box center [1301, 596] width 36 height 26
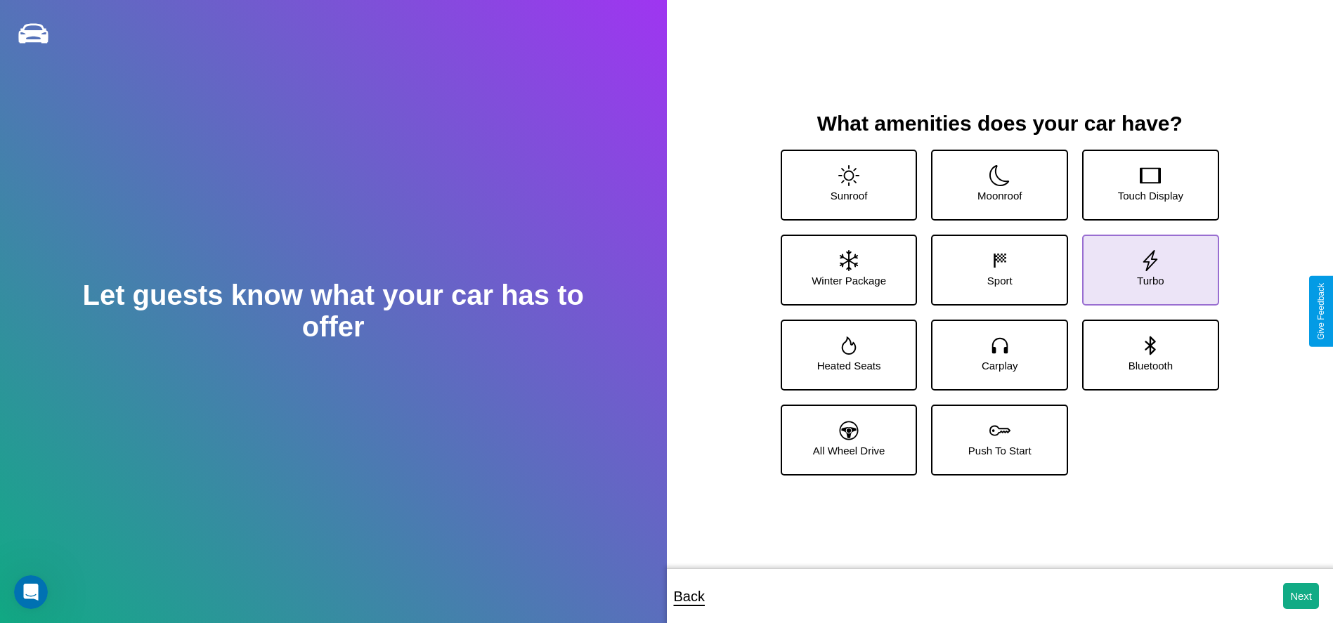
click at [1141, 265] on icon at bounding box center [1150, 260] width 21 height 21
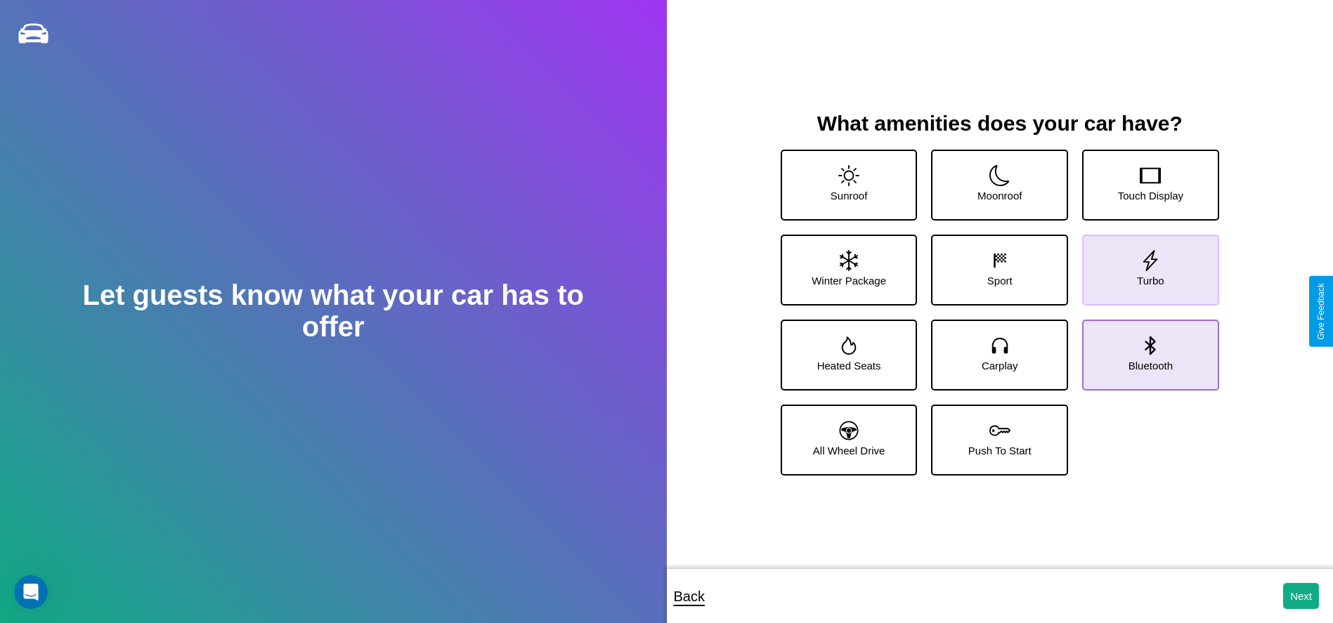
click at [1141, 350] on icon at bounding box center [1150, 345] width 21 height 21
click at [847, 265] on icon at bounding box center [849, 260] width 18 height 21
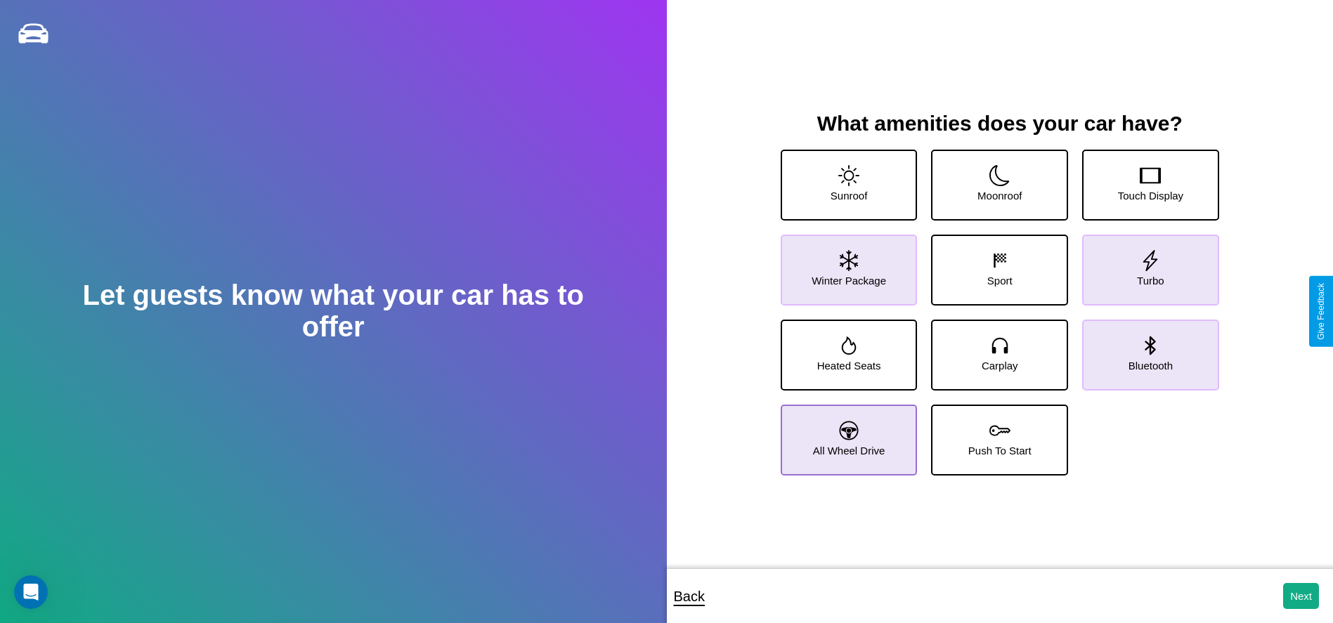
click at [847, 435] on icon at bounding box center [849, 431] width 19 height 19
click at [1141, 180] on icon at bounding box center [1150, 175] width 21 height 21
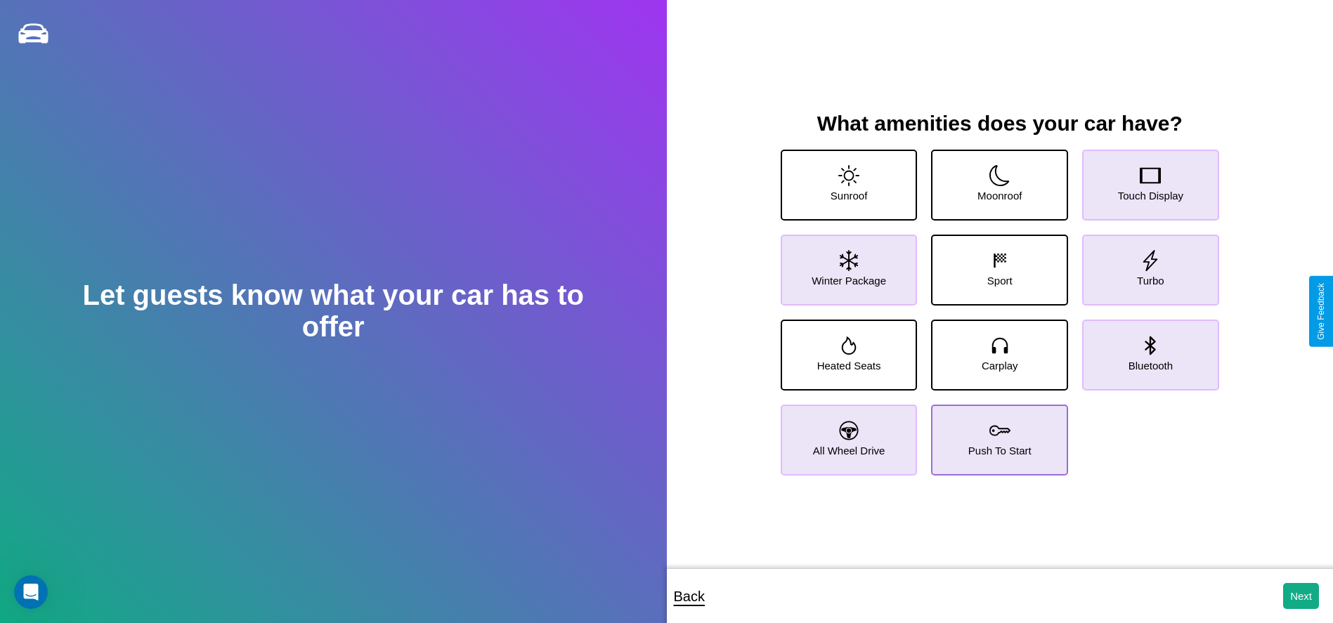
click at [994, 435] on icon at bounding box center [999, 430] width 21 height 21
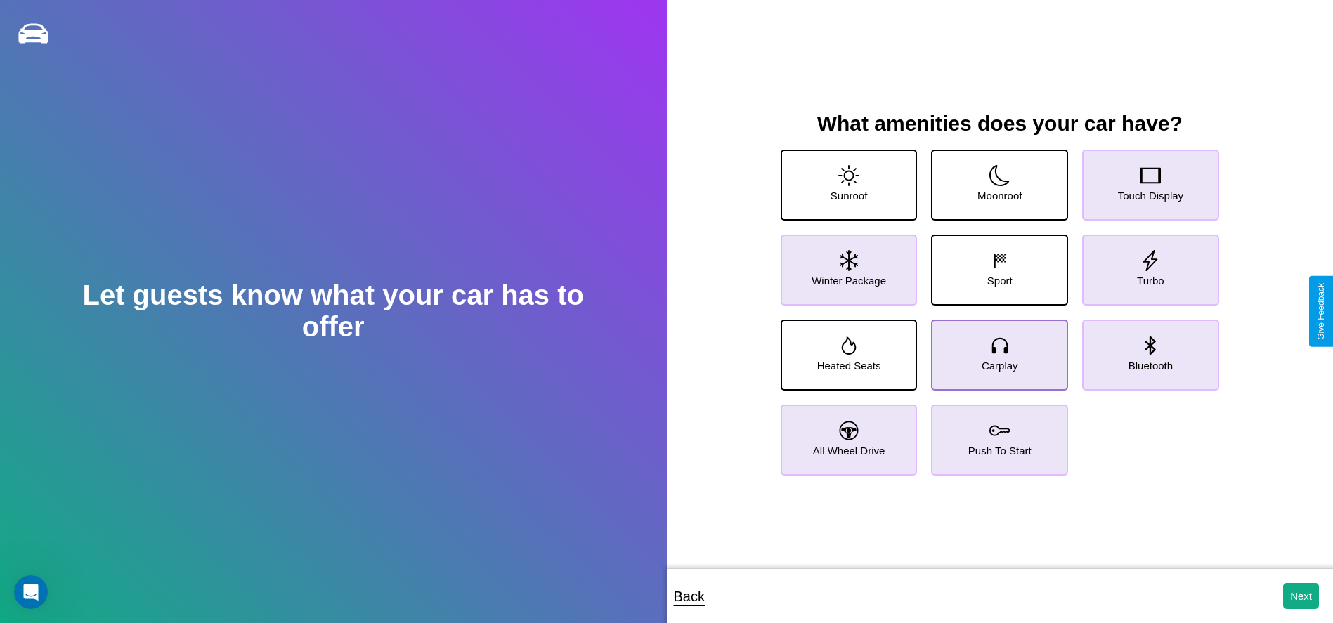
click at [994, 350] on icon at bounding box center [999, 345] width 21 height 21
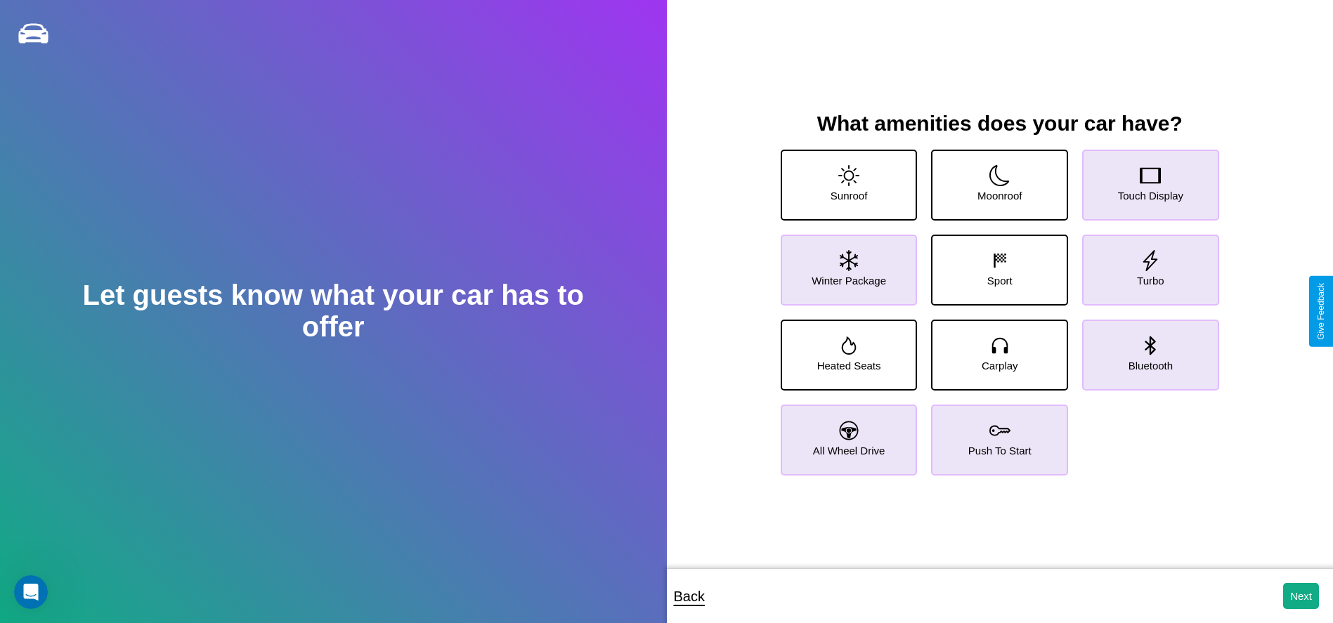
click at [1141, 350] on icon at bounding box center [1150, 345] width 21 height 21
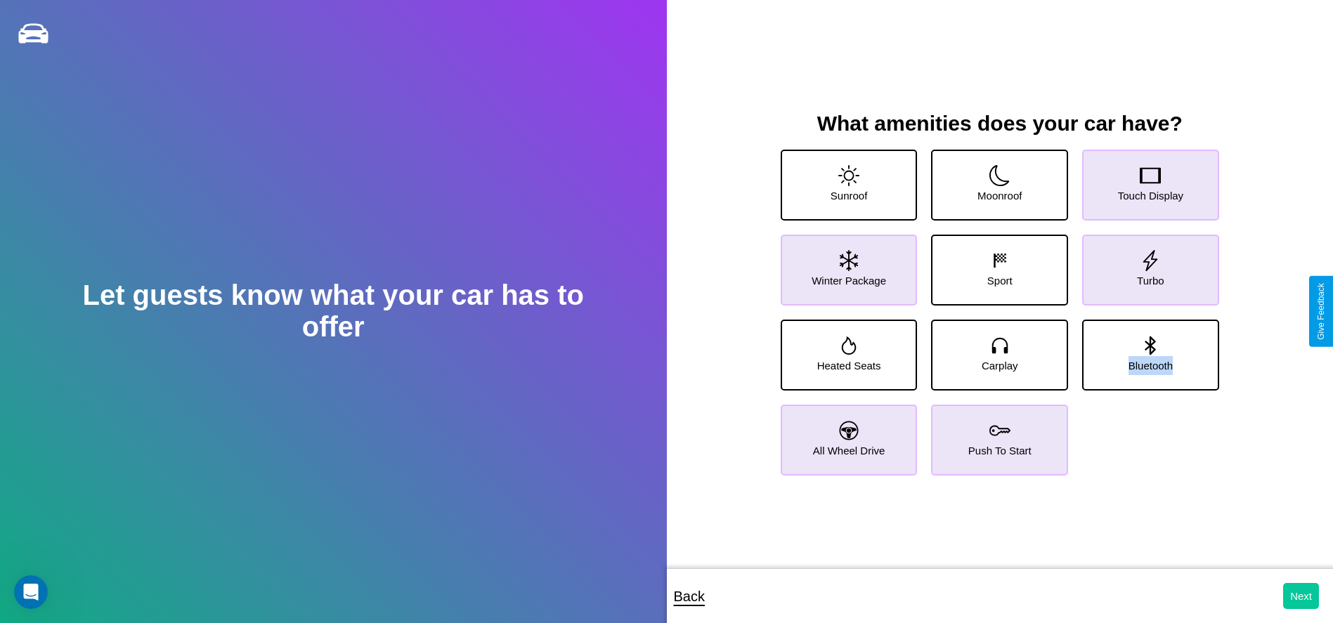
click at [1301, 596] on button "Next" at bounding box center [1301, 596] width 36 height 26
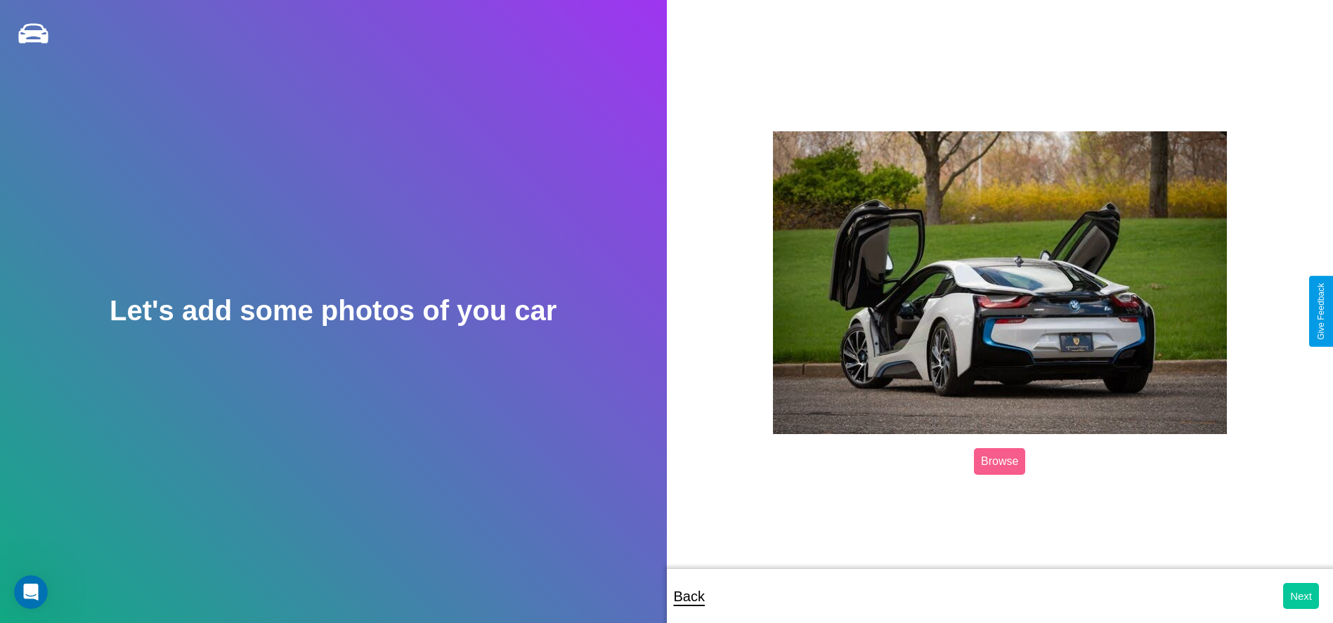
click at [1301, 596] on button "Next" at bounding box center [1301, 596] width 36 height 26
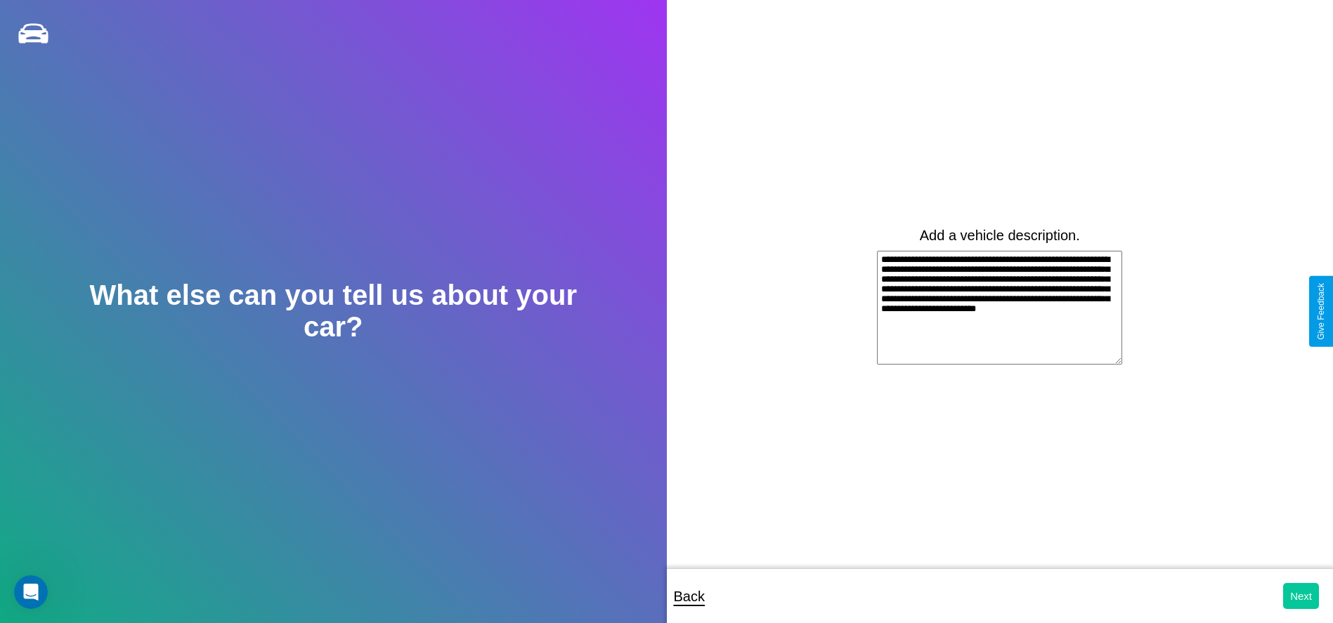
type textarea "**********"
click at [1301, 596] on button "Next" at bounding box center [1301, 596] width 36 height 26
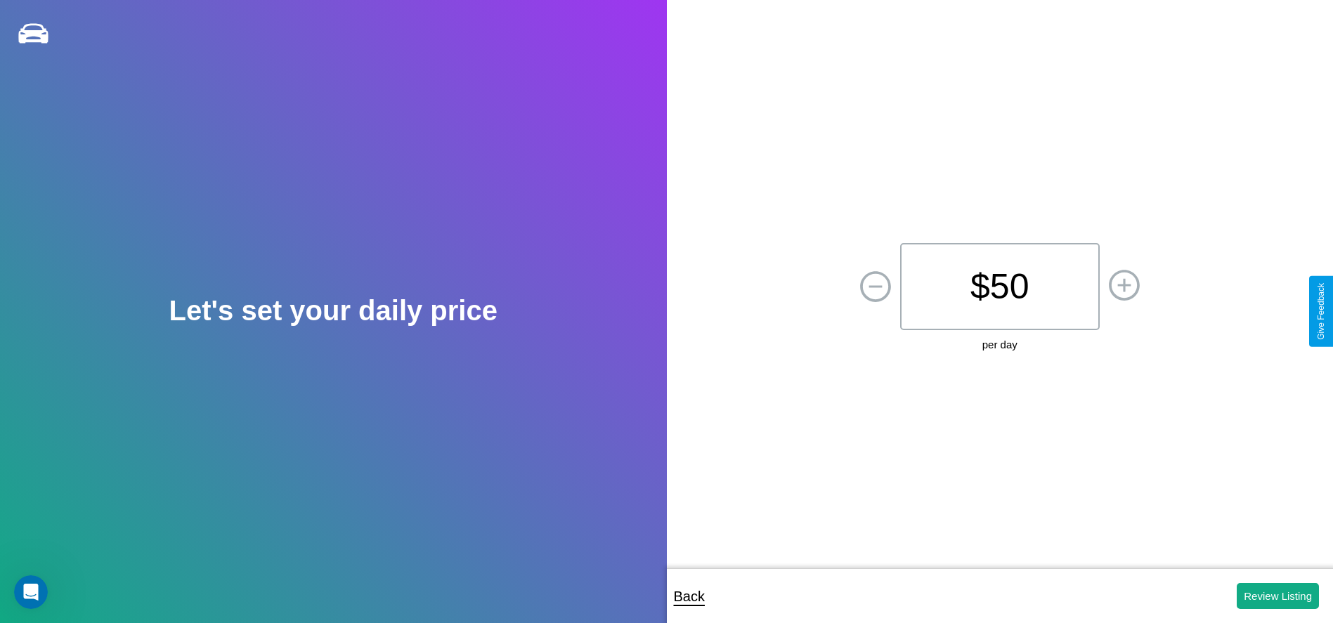
click at [999, 286] on p "$ 50" at bounding box center [1000, 286] width 200 height 87
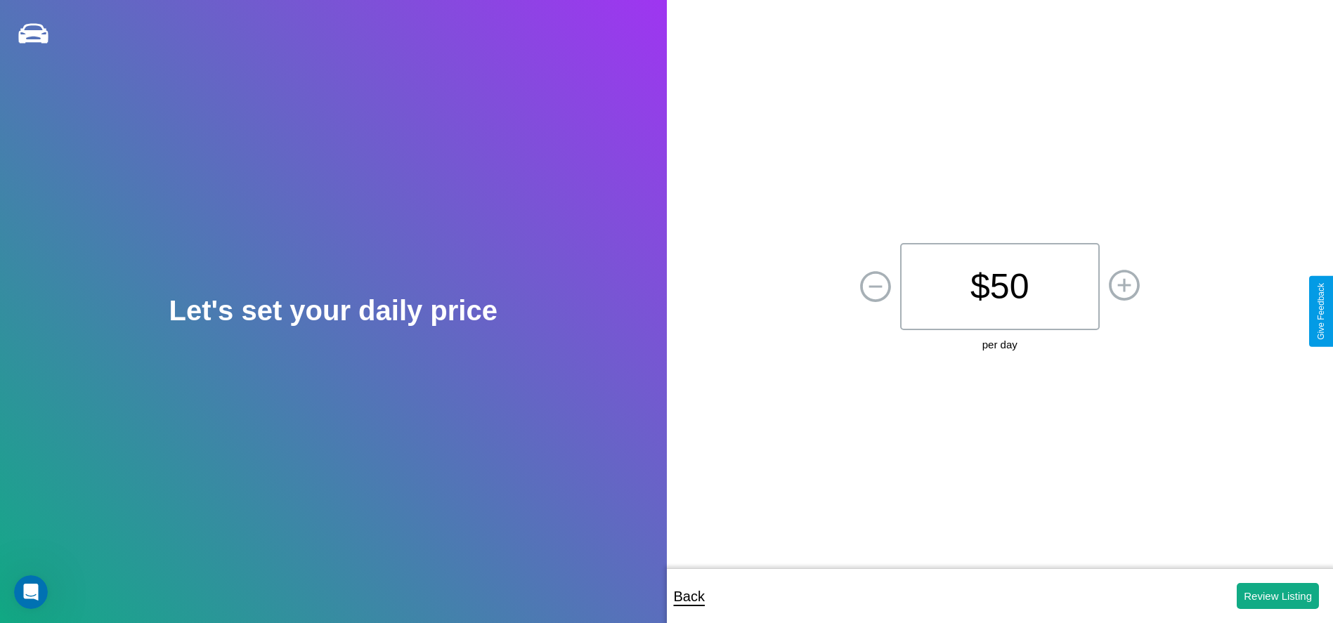
click at [999, 286] on p "$ 50" at bounding box center [1000, 286] width 200 height 87
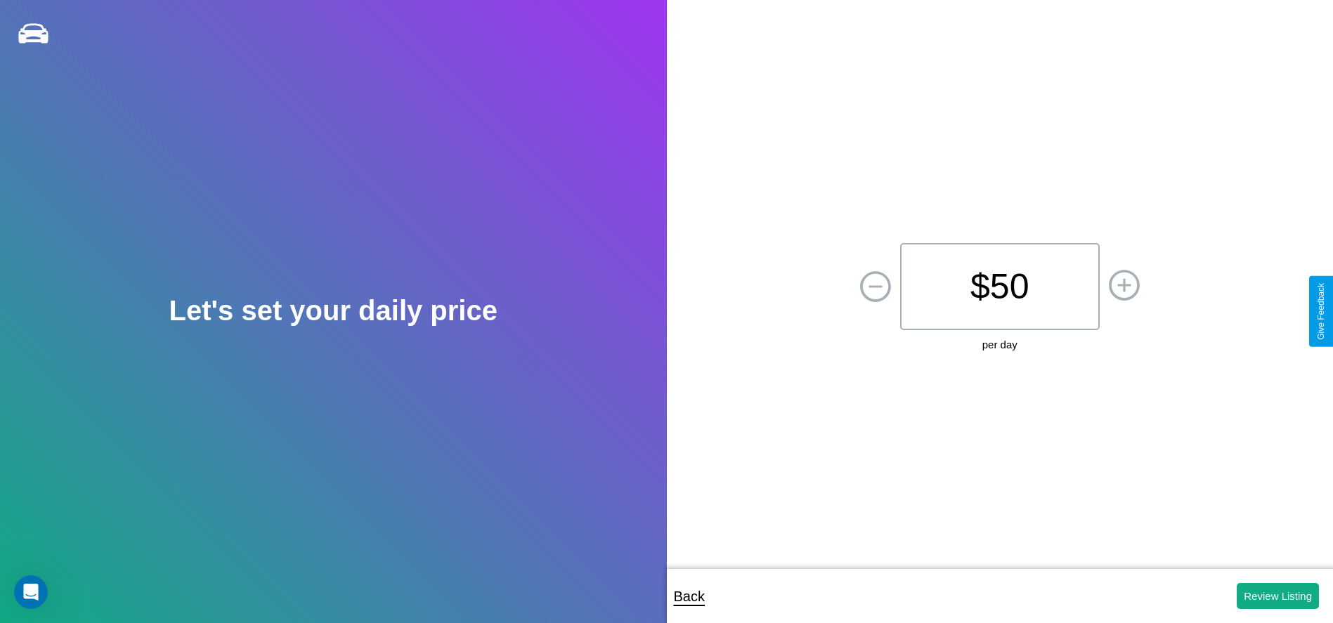
click at [999, 286] on p "$ 50" at bounding box center [1000, 286] width 200 height 87
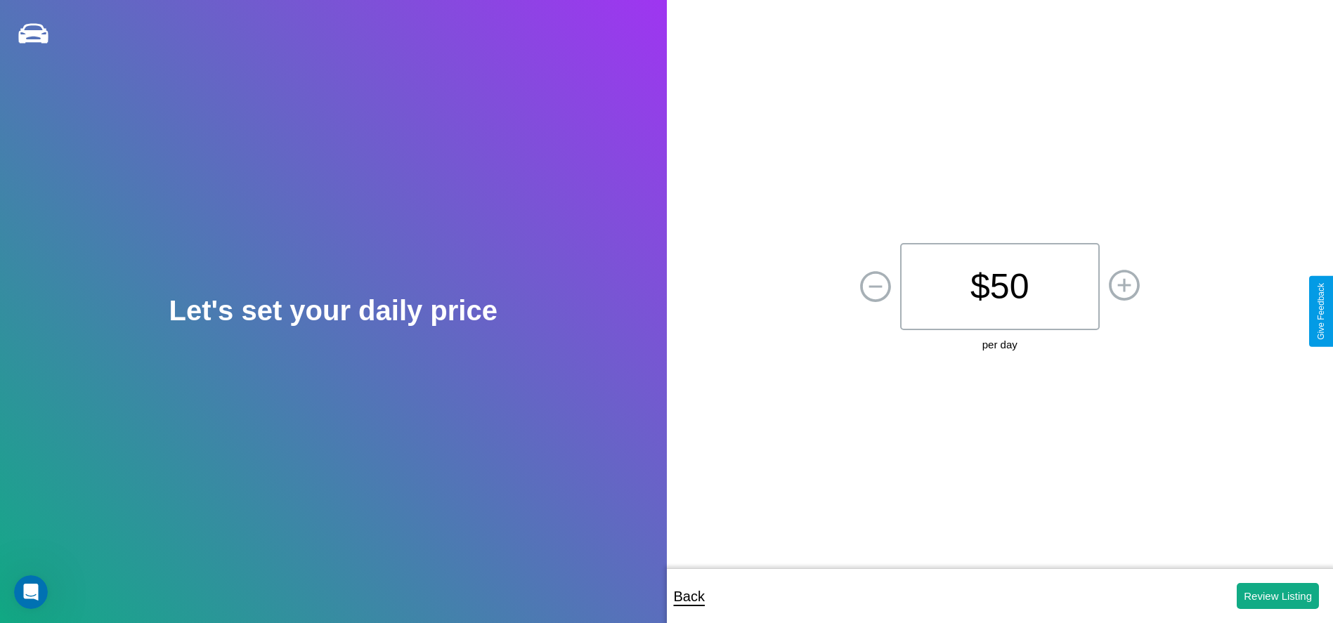
click at [999, 286] on p "$ 50" at bounding box center [1000, 286] width 200 height 87
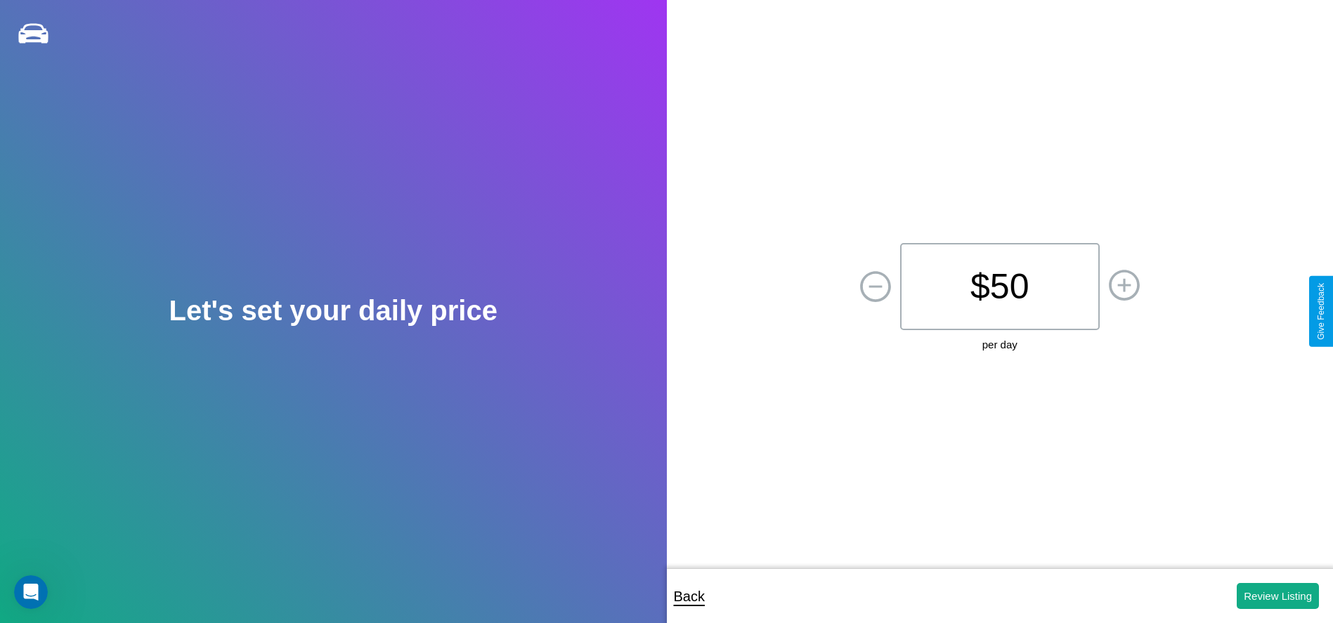
click at [999, 286] on p "$ 50" at bounding box center [1000, 286] width 200 height 87
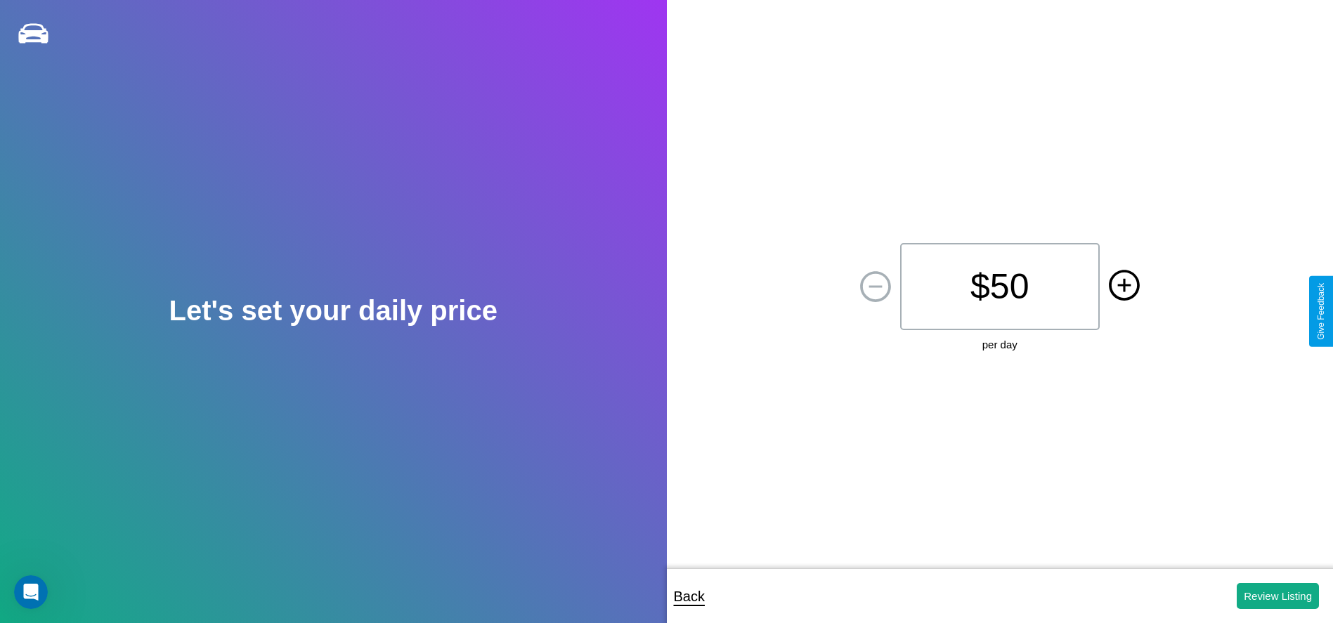
click at [1124, 286] on icon at bounding box center [1123, 285] width 13 height 13
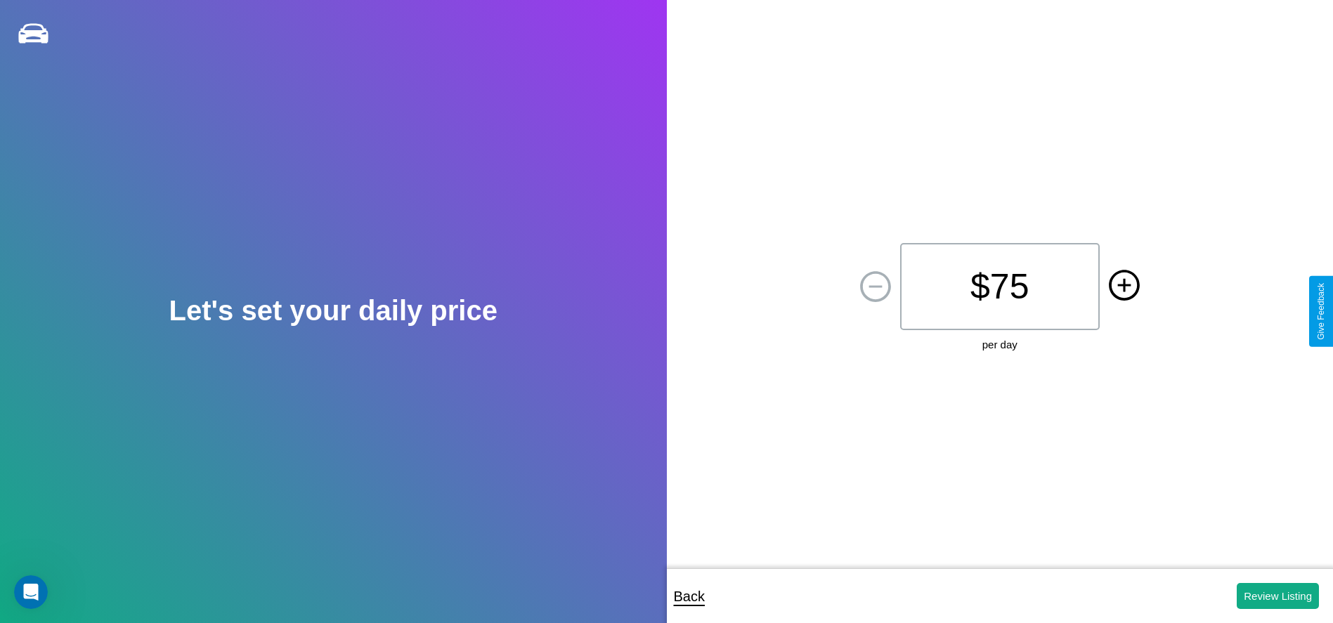
click at [1124, 286] on icon at bounding box center [1123, 285] width 13 height 13
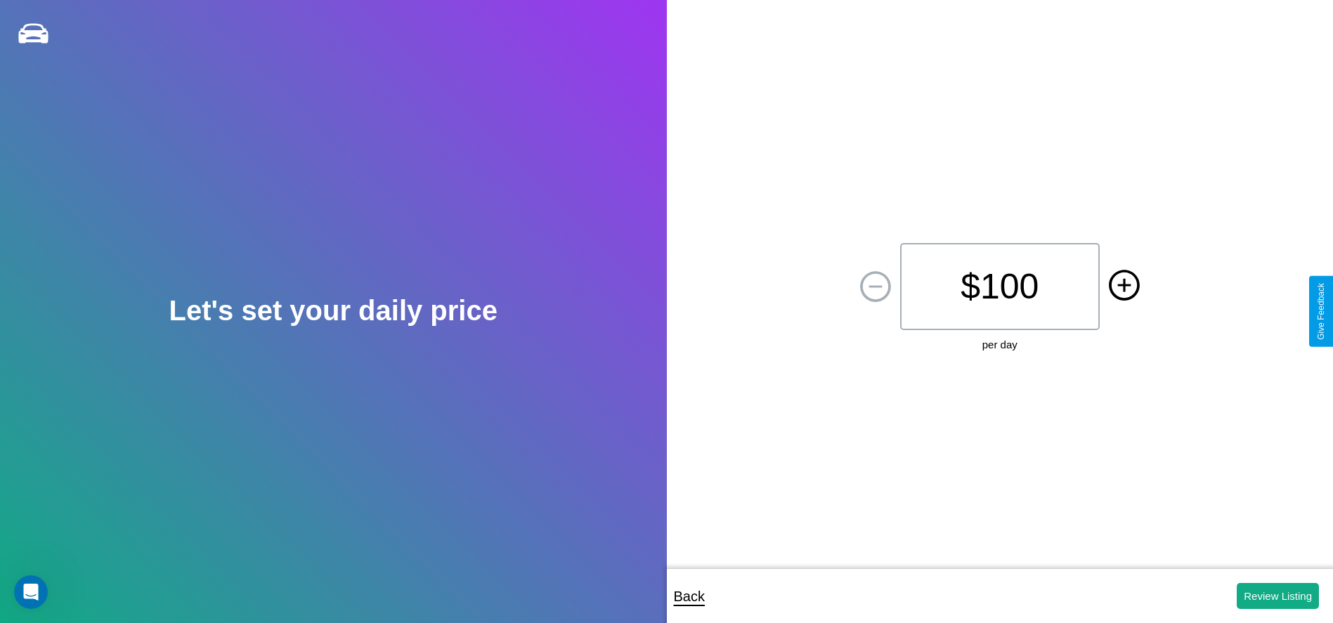
click at [1124, 286] on icon at bounding box center [1123, 285] width 13 height 13
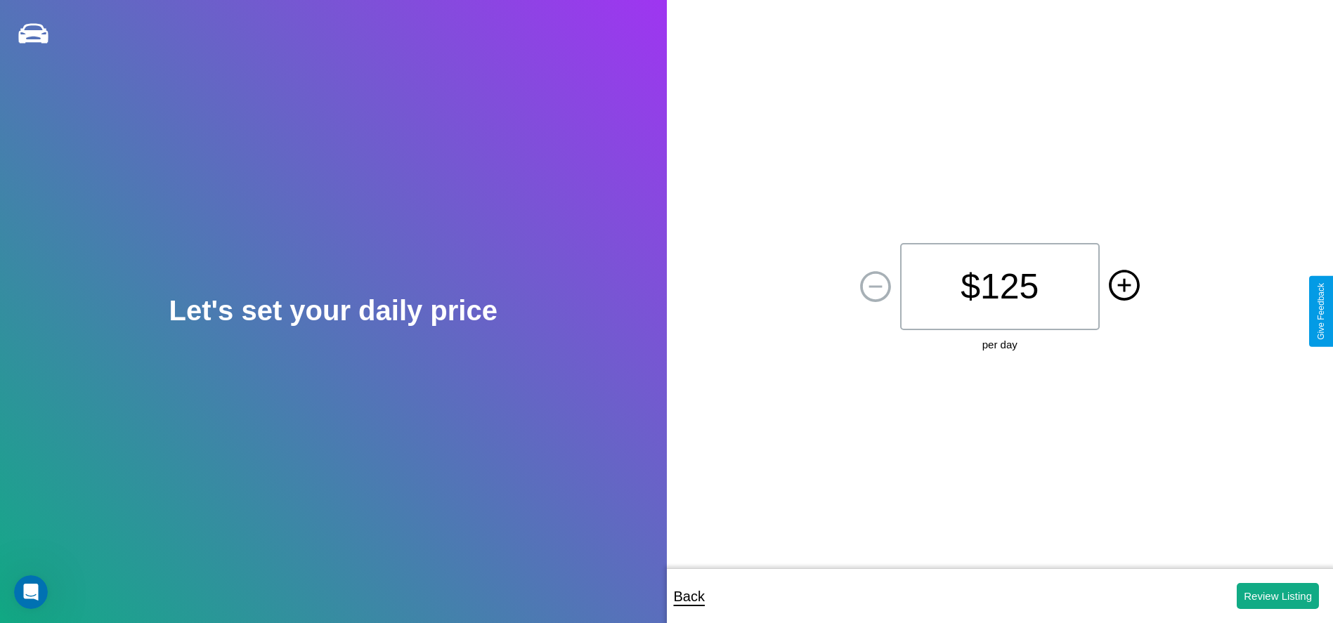
click at [1124, 286] on icon at bounding box center [1123, 285] width 13 height 13
click at [1277, 596] on button "Review Listing" at bounding box center [1278, 596] width 82 height 26
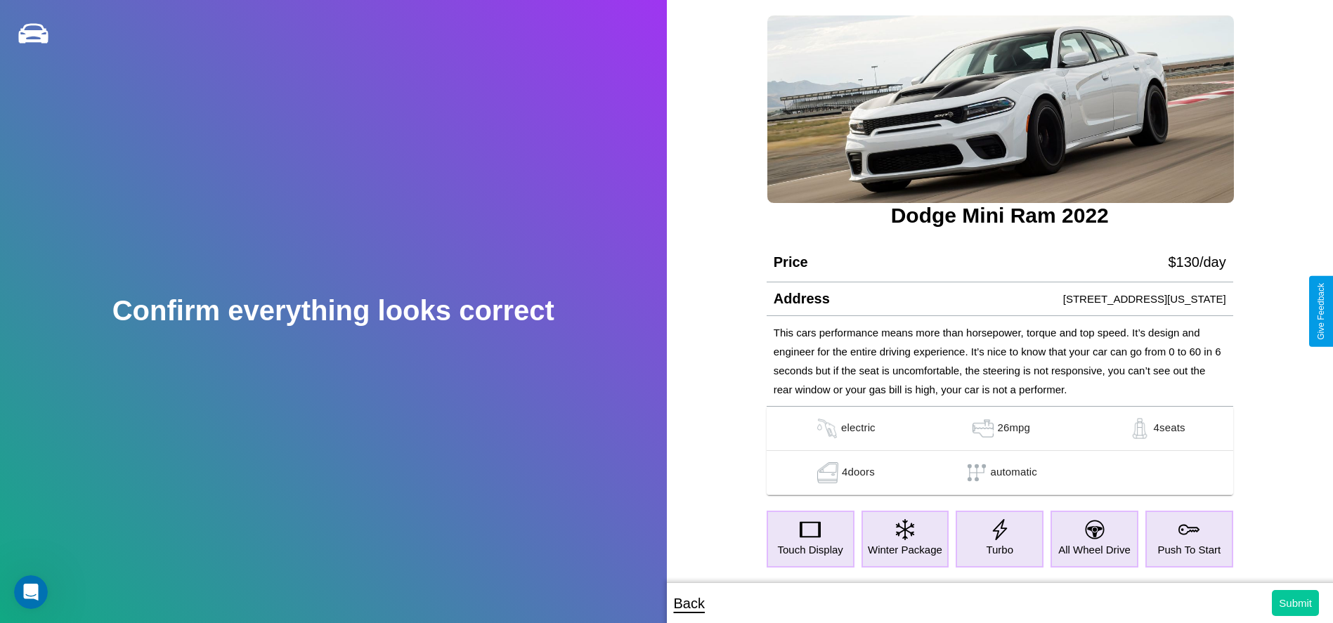
click at [1295, 603] on button "Submit" at bounding box center [1295, 603] width 47 height 26
